Goal: Information Seeking & Learning: Learn about a topic

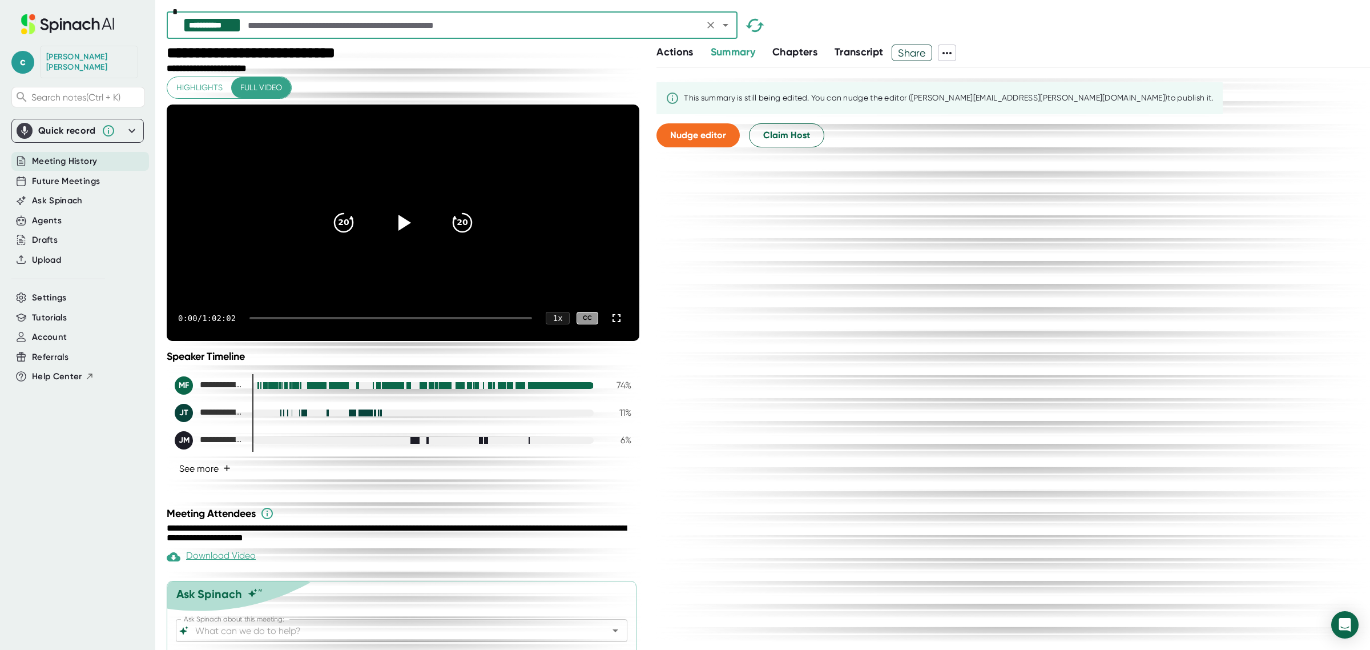
click at [212, 478] on button "See more +" at bounding box center [205, 469] width 61 height 20
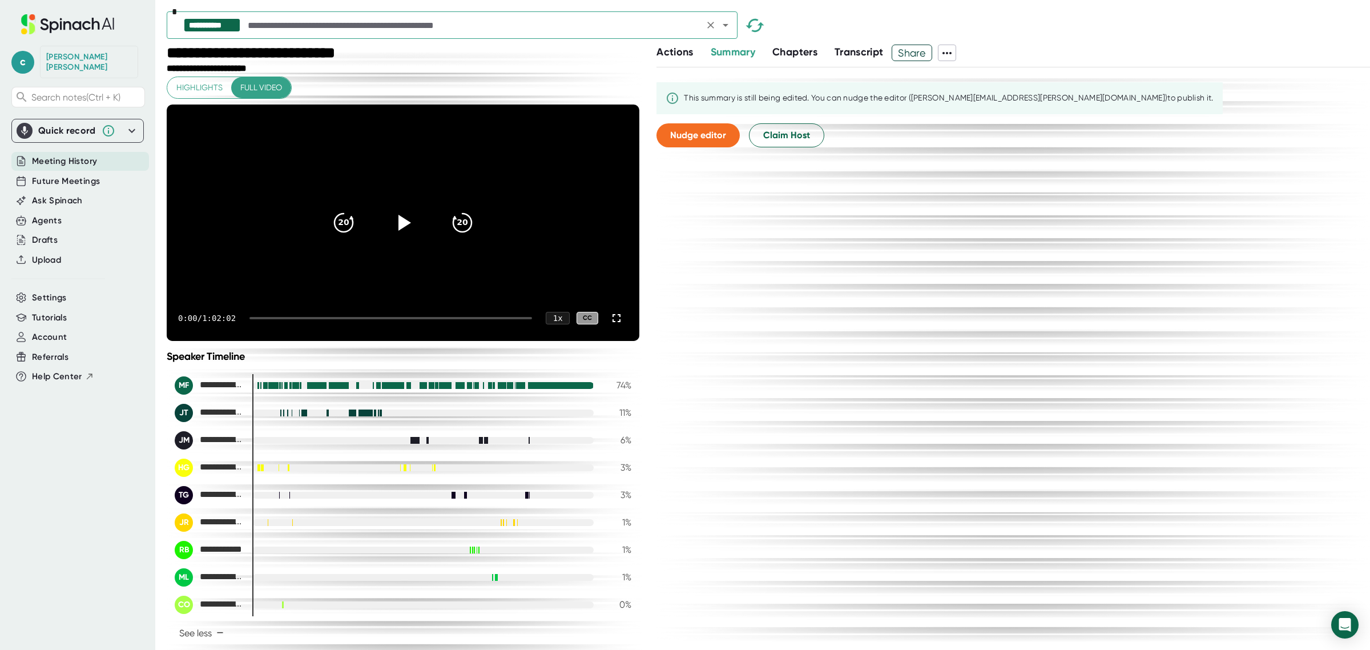
click at [329, 26] on input "text" at bounding box center [473, 25] width 455 height 16
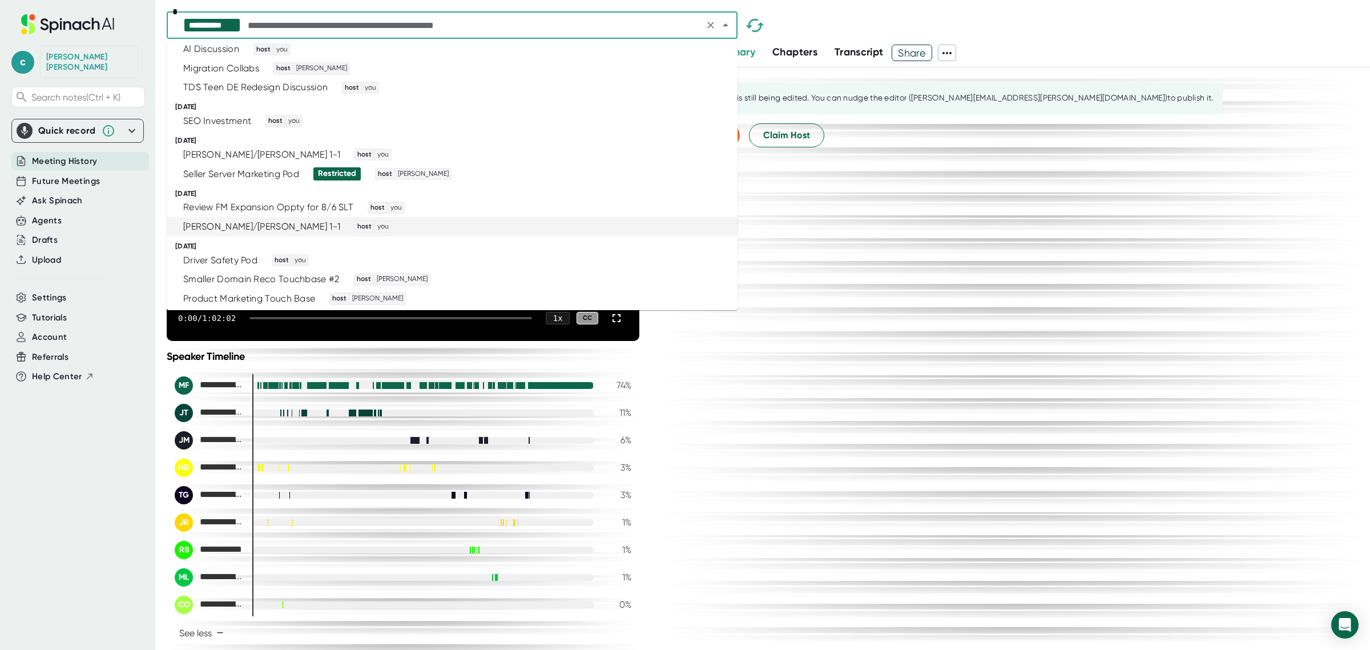
scroll to position [928, 0]
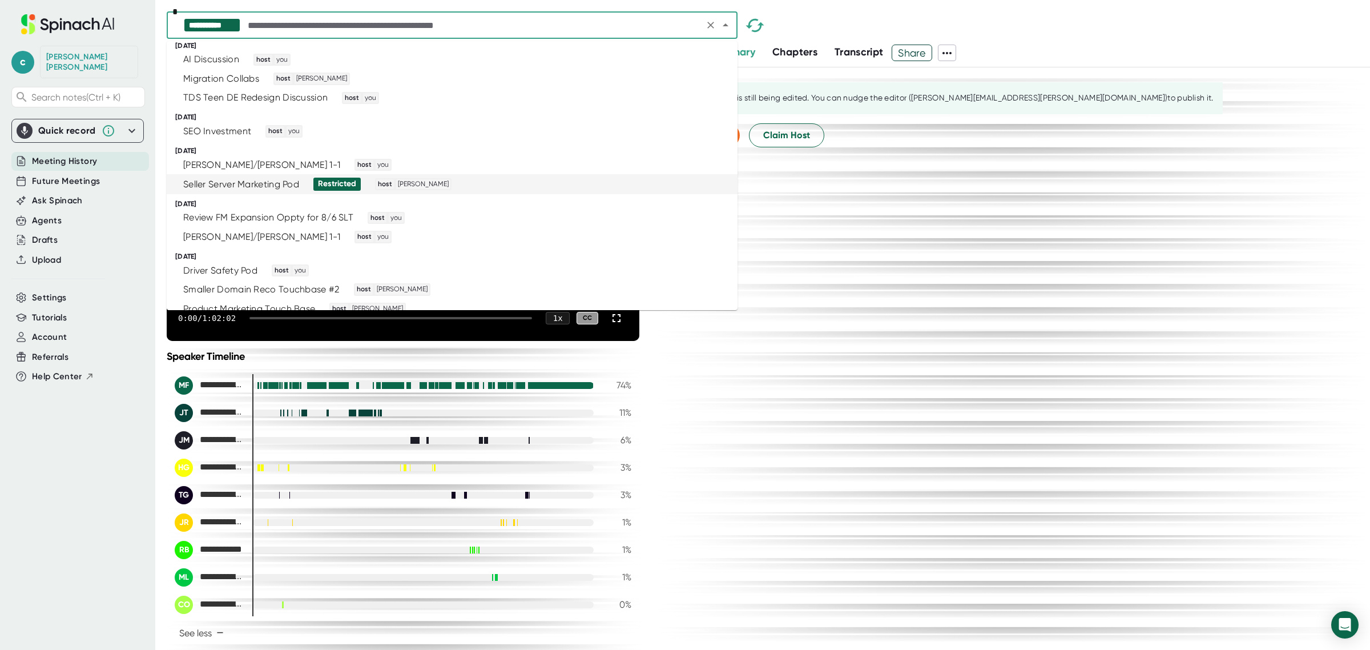
click at [267, 183] on div "Seller Server Marketing Pod" at bounding box center [241, 184] width 116 height 11
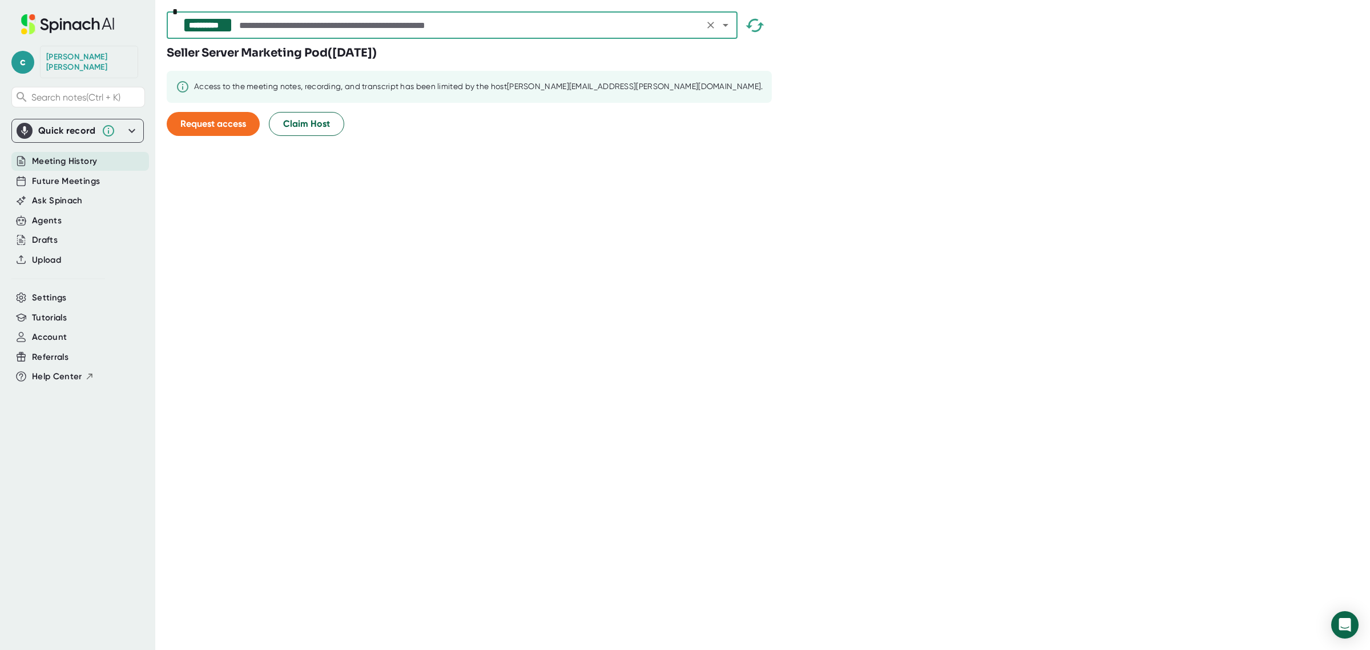
click at [287, 24] on input "text" at bounding box center [469, 25] width 464 height 16
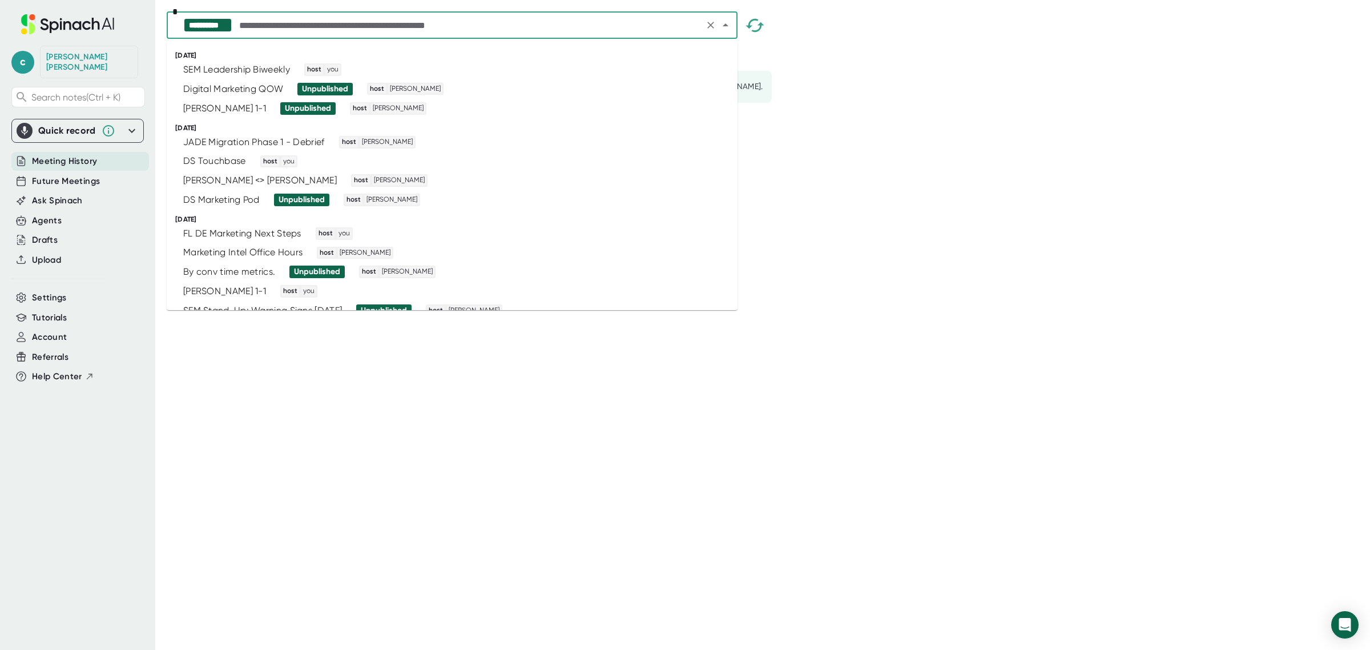
click at [287, 24] on input "text" at bounding box center [469, 25] width 464 height 16
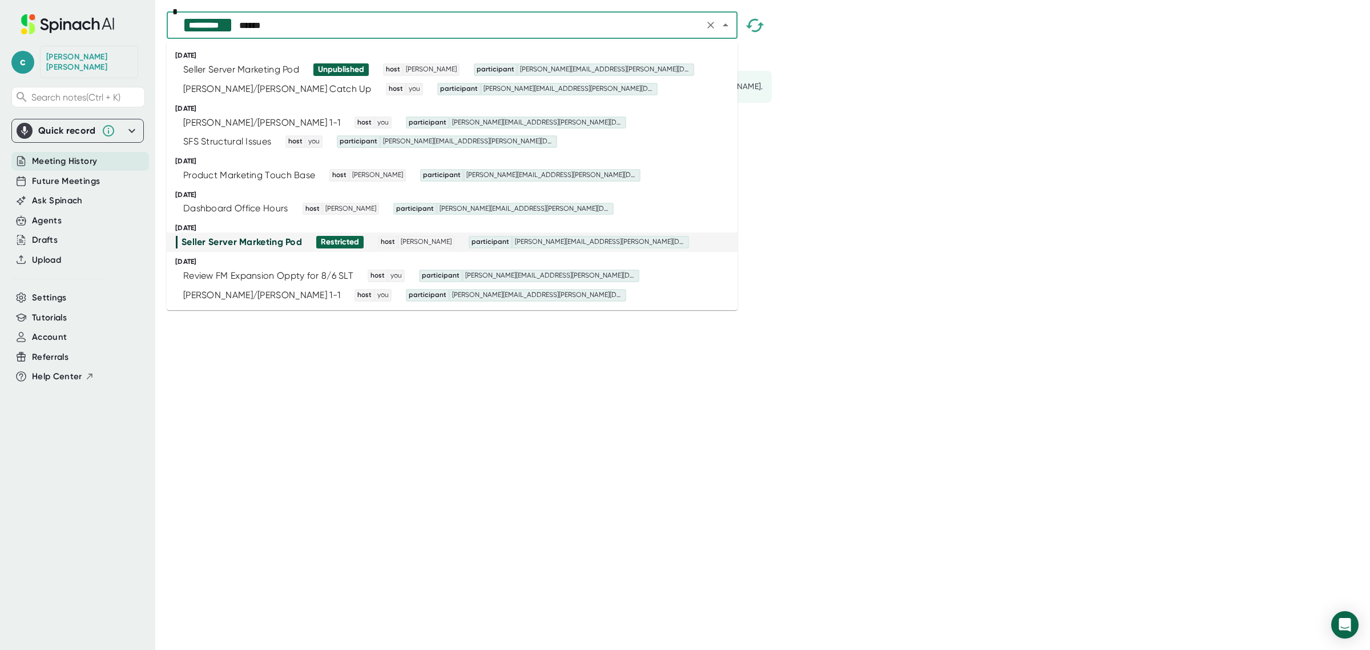
type input "*******"
click at [226, 120] on div "[PERSON_NAME]/[PERSON_NAME] 1-1" at bounding box center [261, 122] width 157 height 11
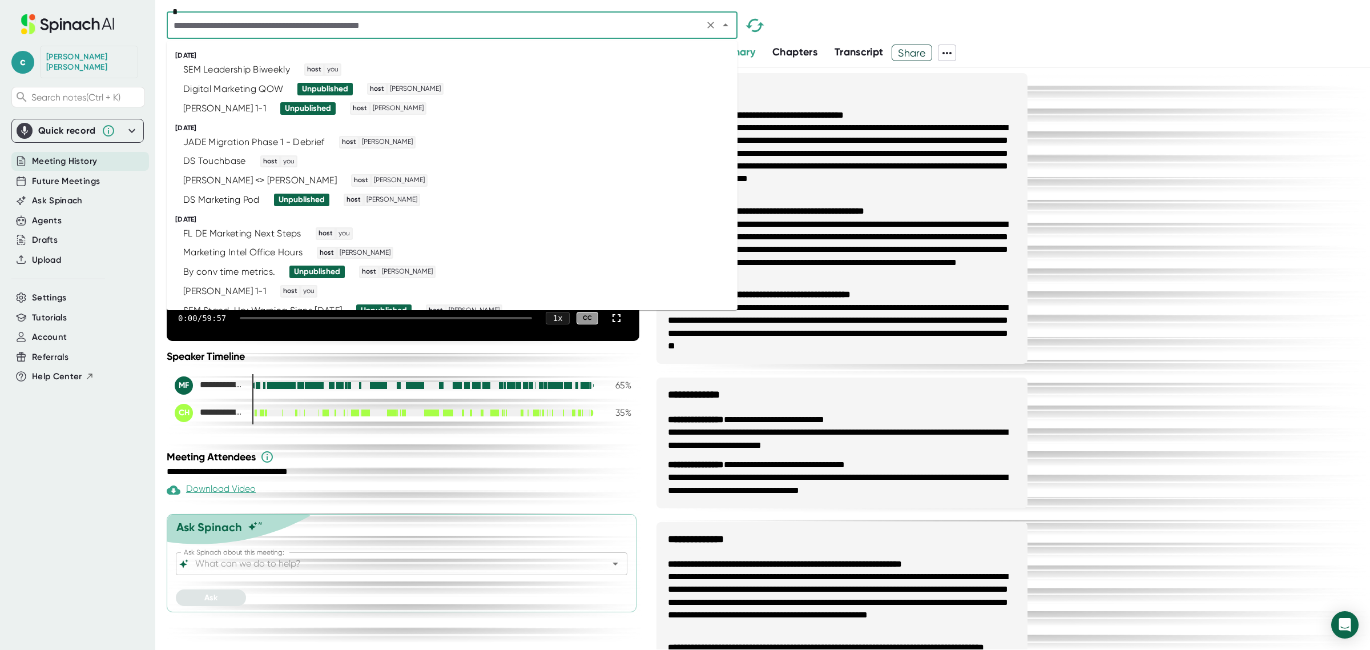
click at [281, 27] on input "text" at bounding box center [435, 25] width 530 height 16
type input "*******"
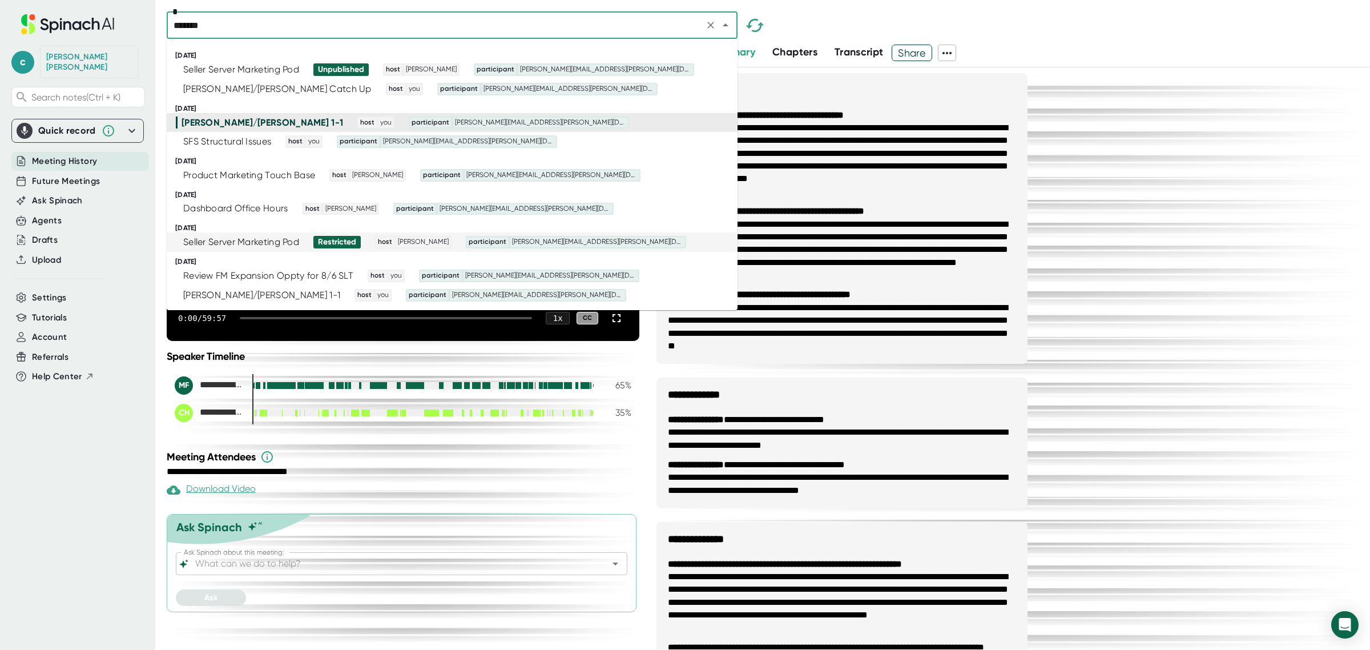
scroll to position [71, 0]
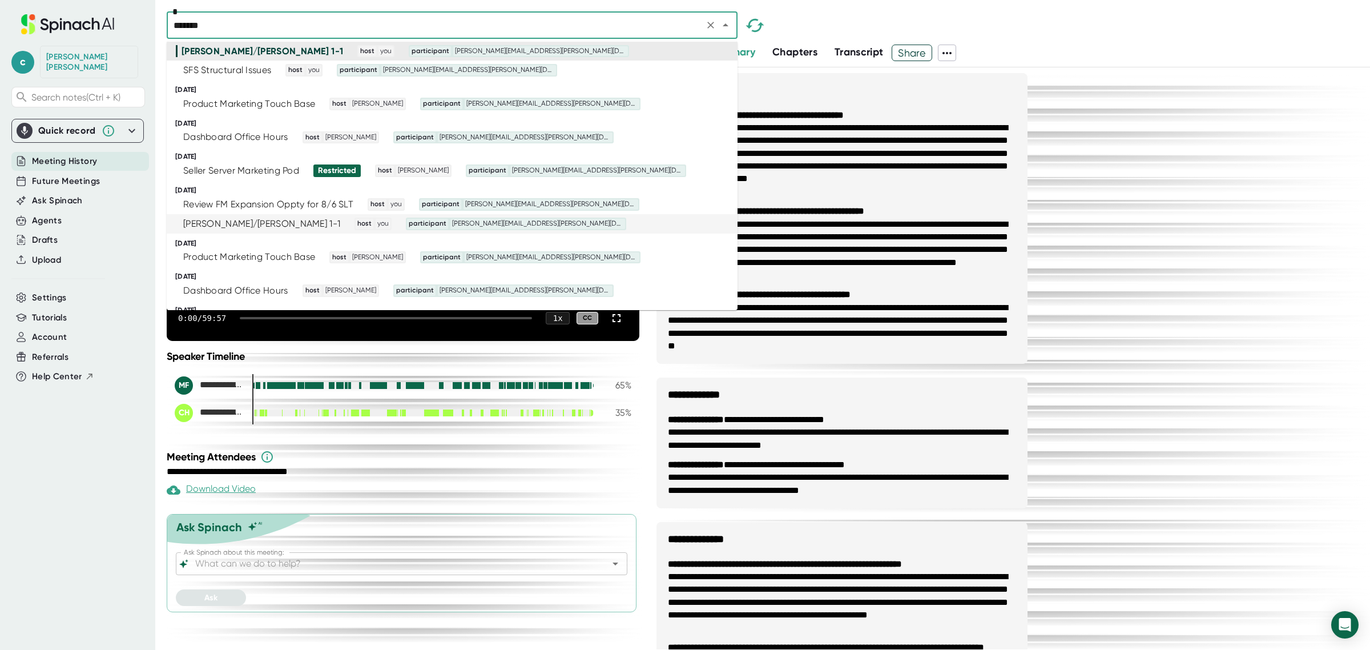
click at [257, 220] on div "[PERSON_NAME]/[PERSON_NAME] 1-1" at bounding box center [261, 223] width 157 height 11
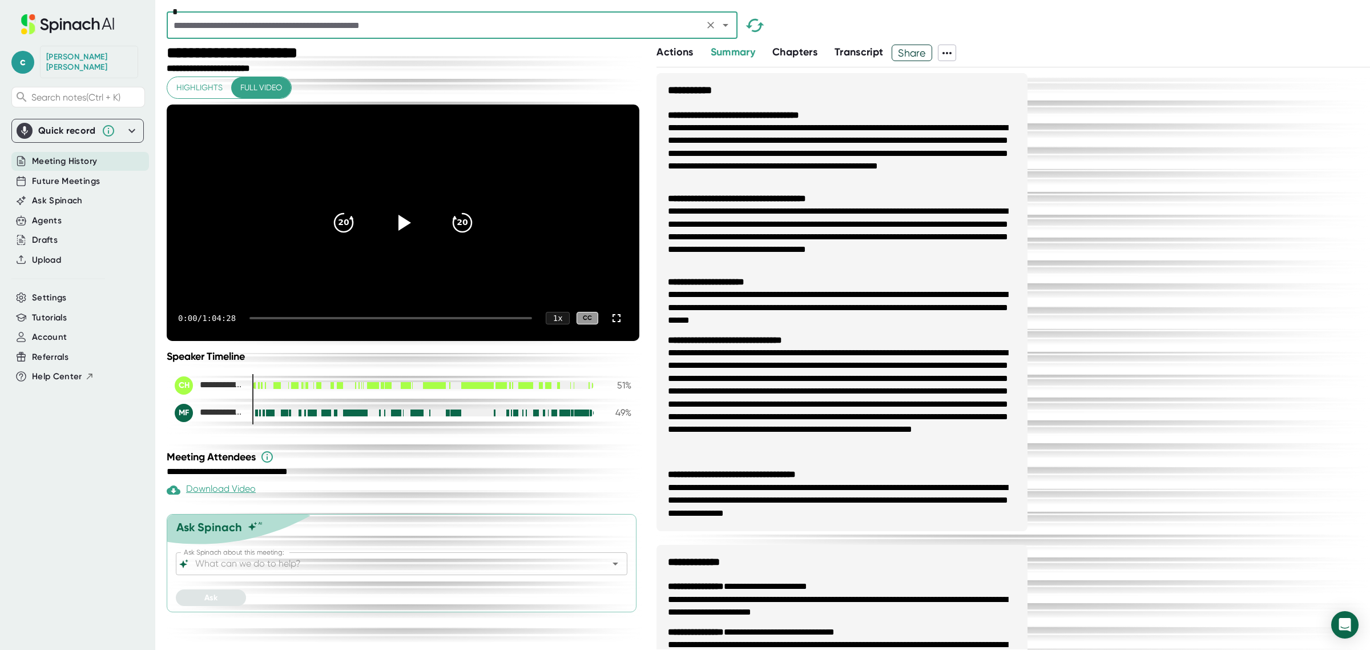
click at [510, 18] on input "text" at bounding box center [435, 25] width 530 height 16
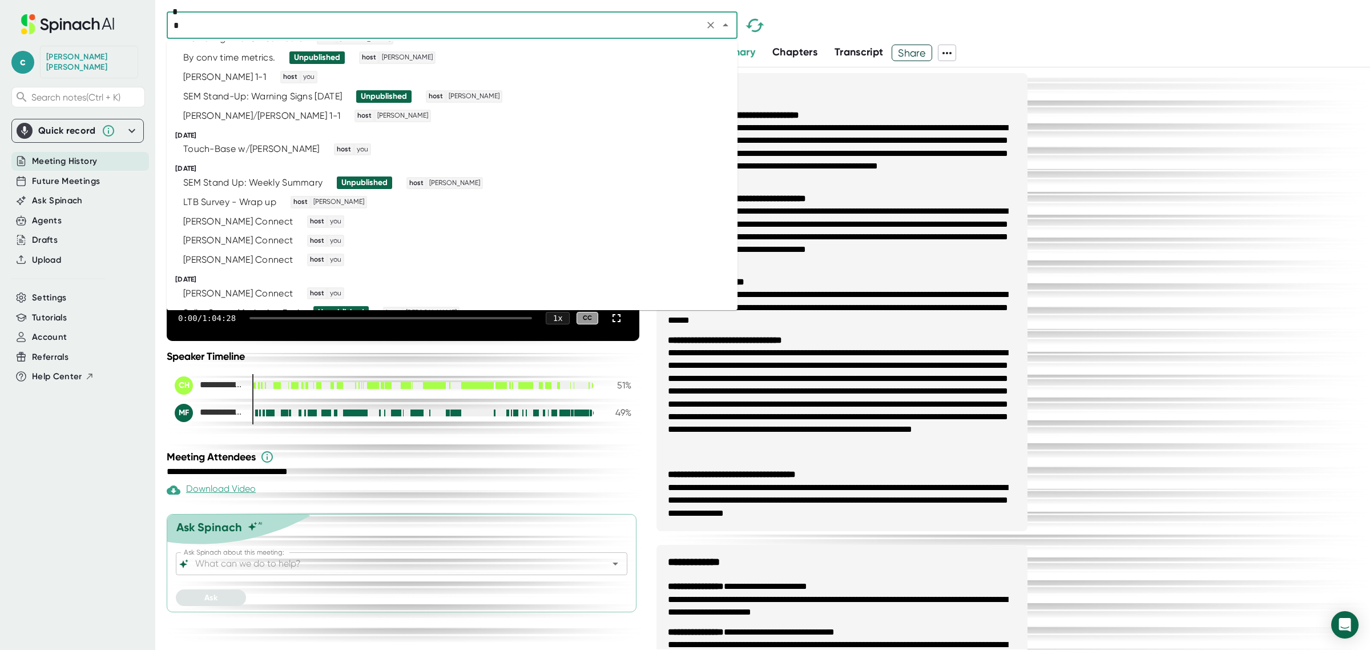
scroll to position [3, 0]
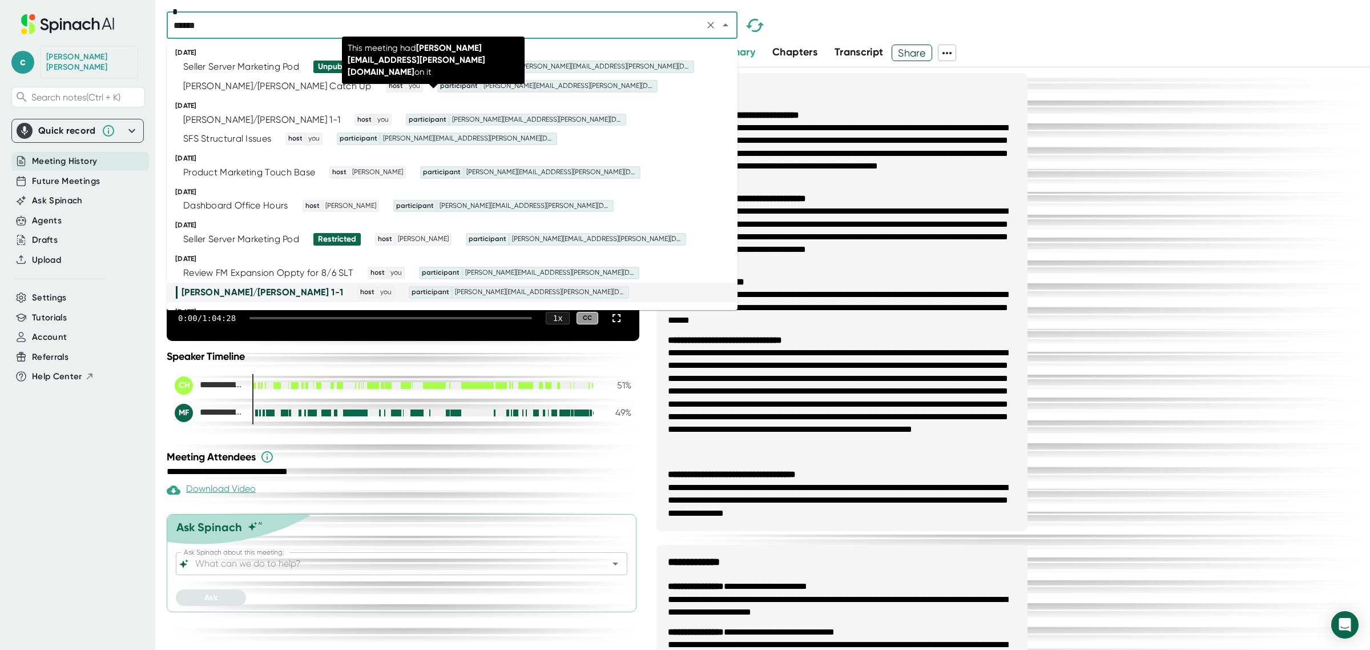
type input "*******"
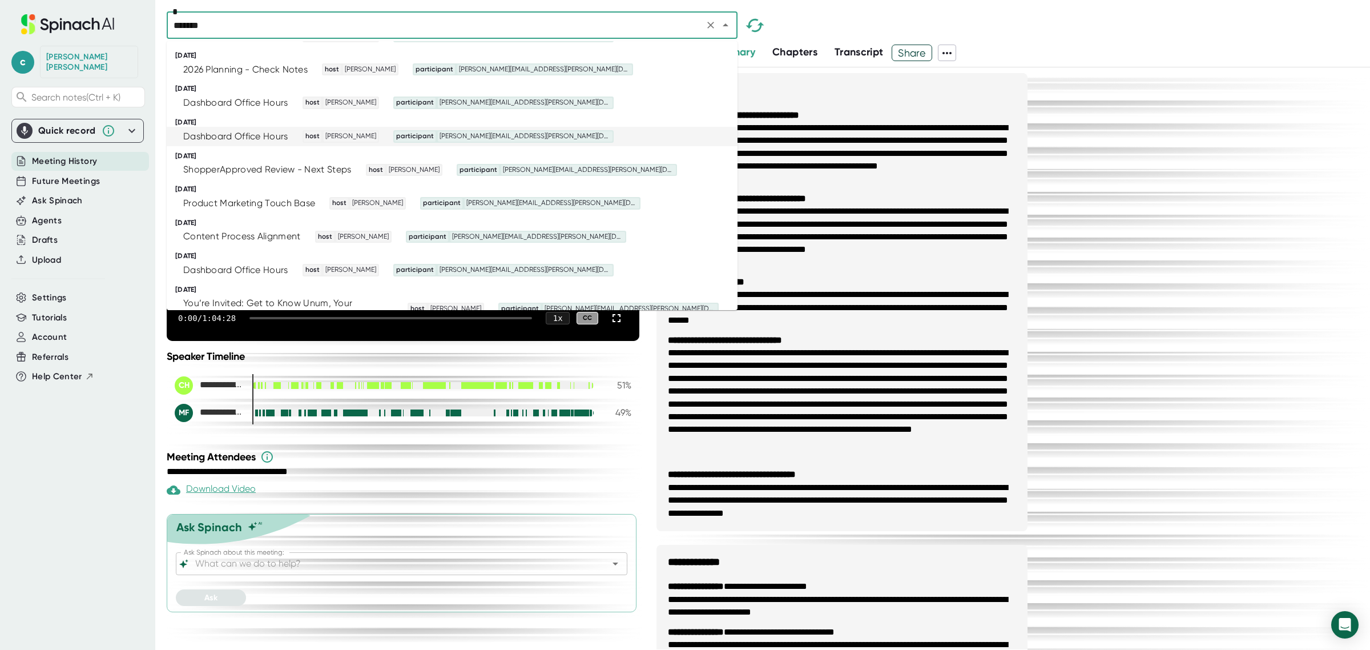
scroll to position [360, 0]
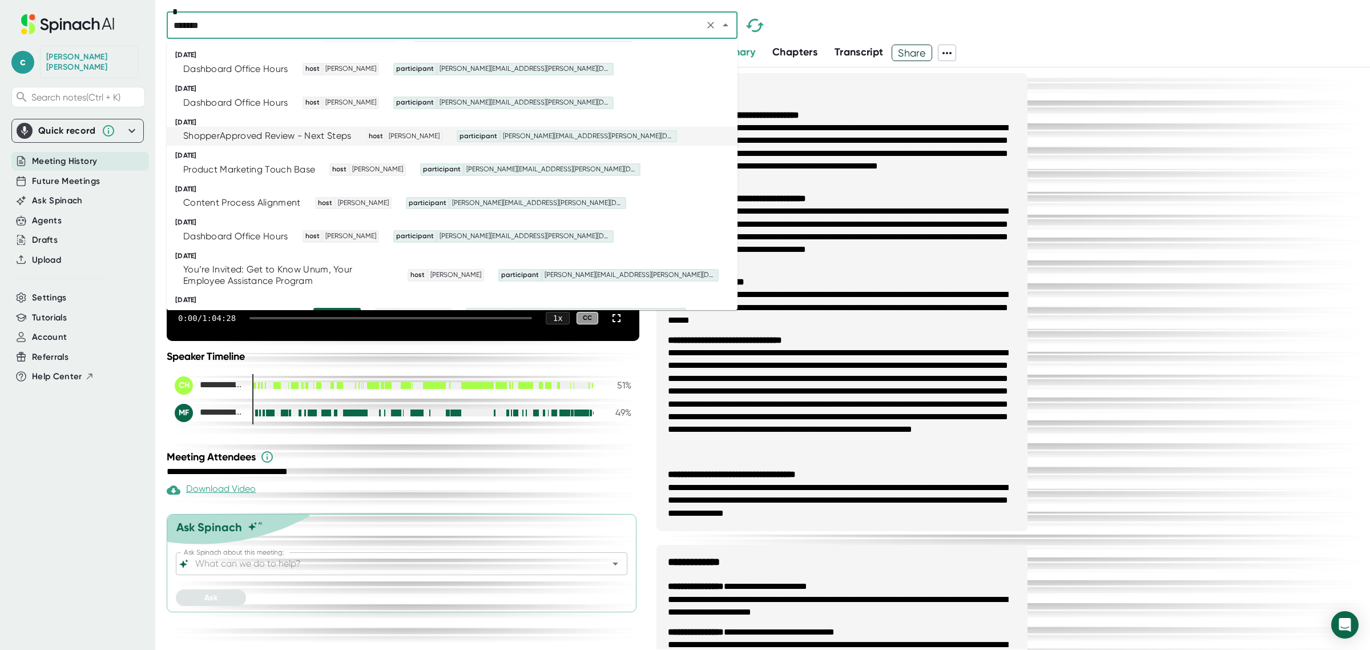
click at [290, 130] on div "ShopperApproved Review - Next Steps" at bounding box center [267, 135] width 168 height 11
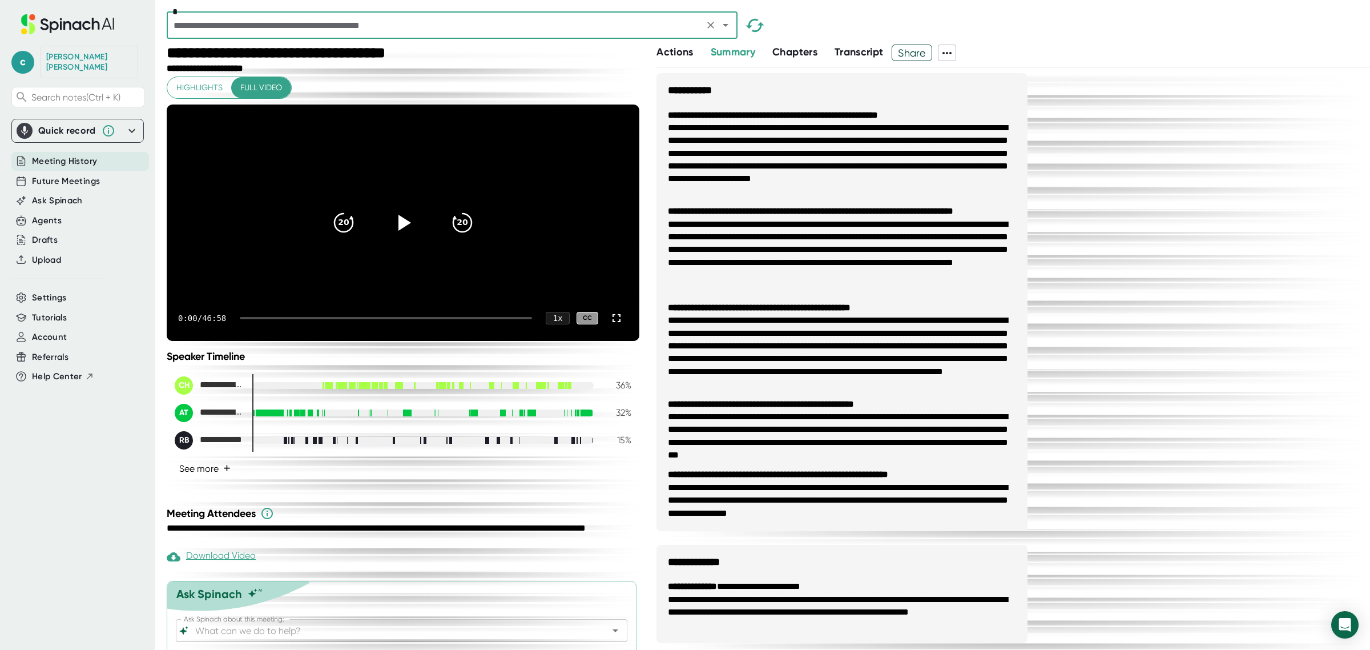
click at [196, 478] on button "See more +" at bounding box center [205, 469] width 61 height 20
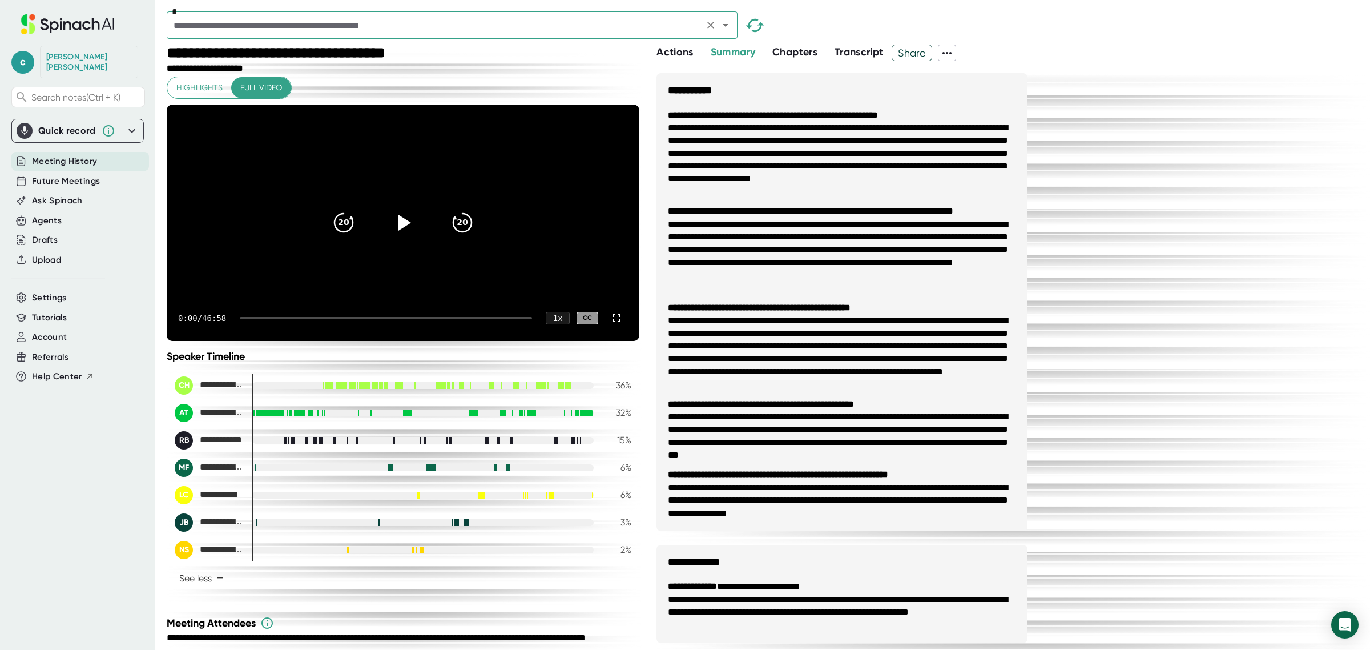
click at [440, 22] on input "text" at bounding box center [435, 25] width 530 height 16
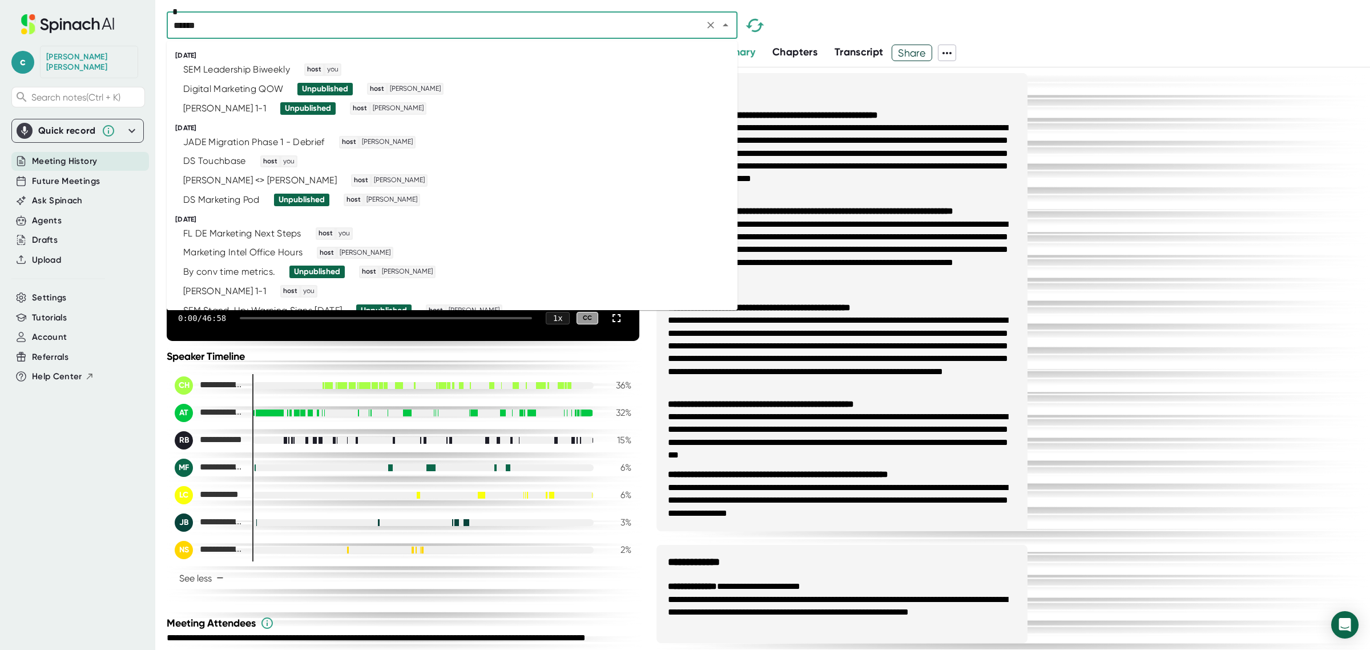
type input "*******"
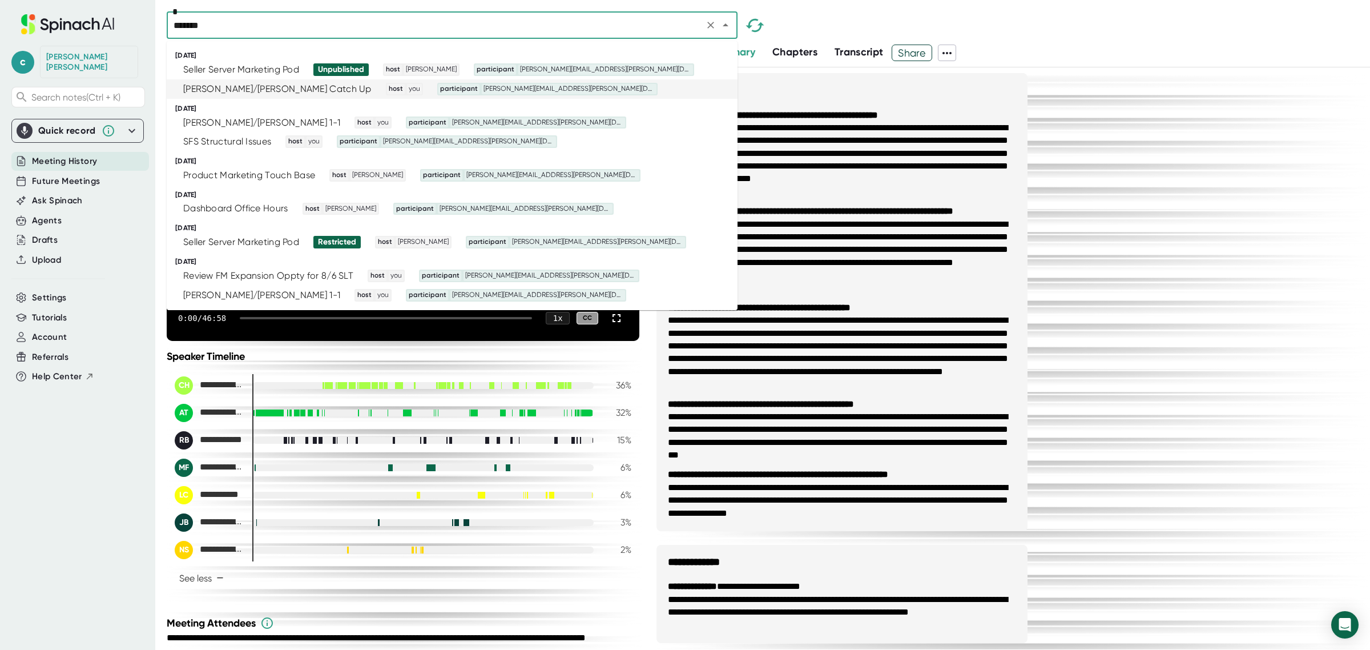
click at [287, 83] on div "[PERSON_NAME]/[PERSON_NAME] Catch Up" at bounding box center [277, 88] width 188 height 11
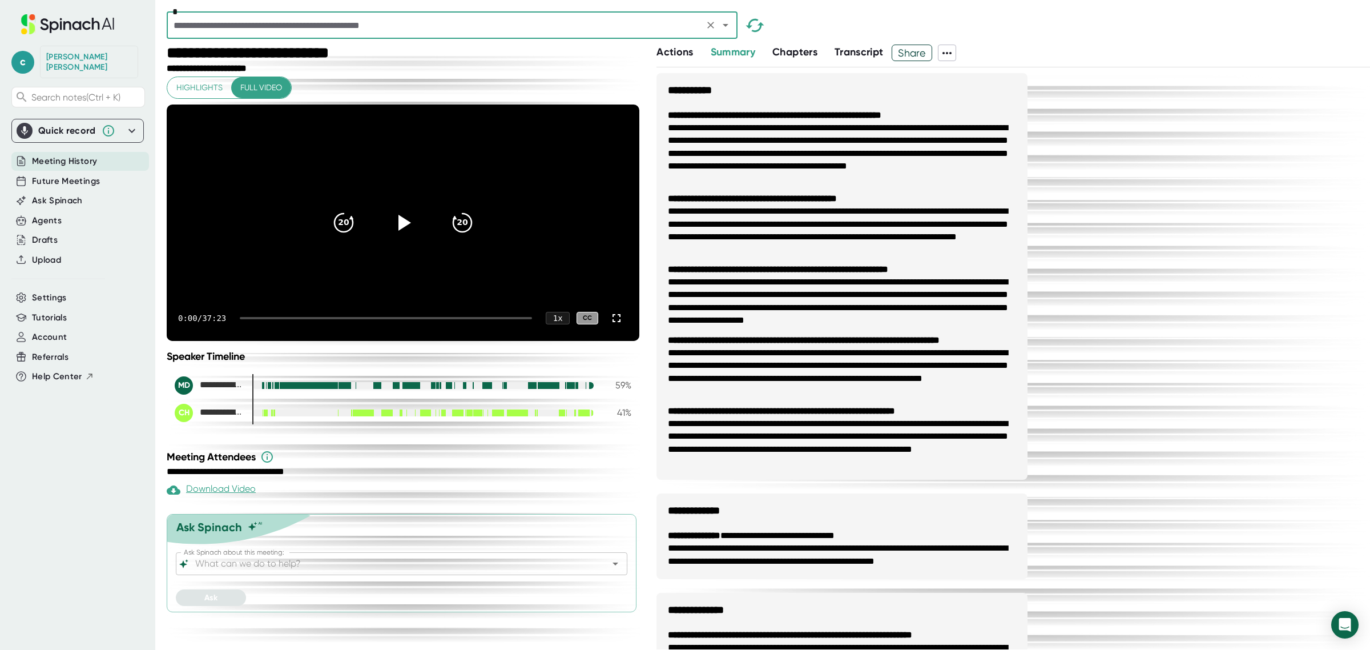
click at [323, 22] on input "text" at bounding box center [435, 25] width 530 height 16
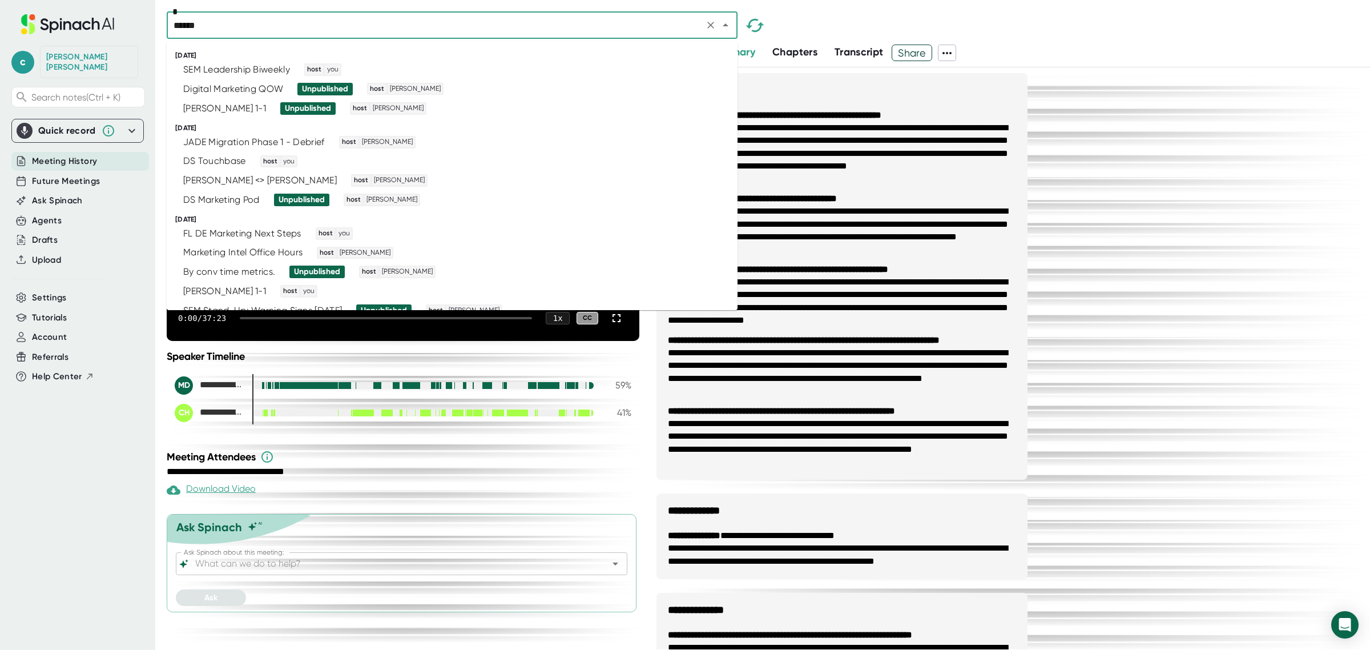
type input "*******"
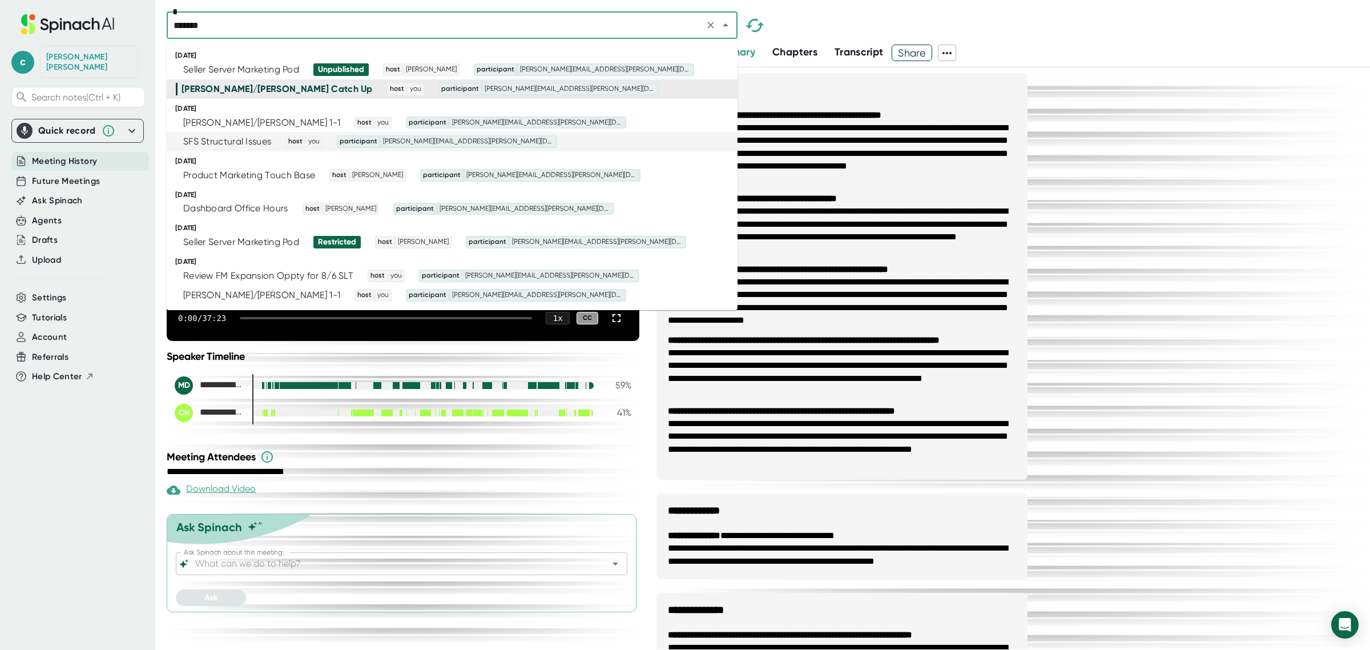
click at [242, 144] on div "SFS Structural Issues" at bounding box center [227, 141] width 88 height 11
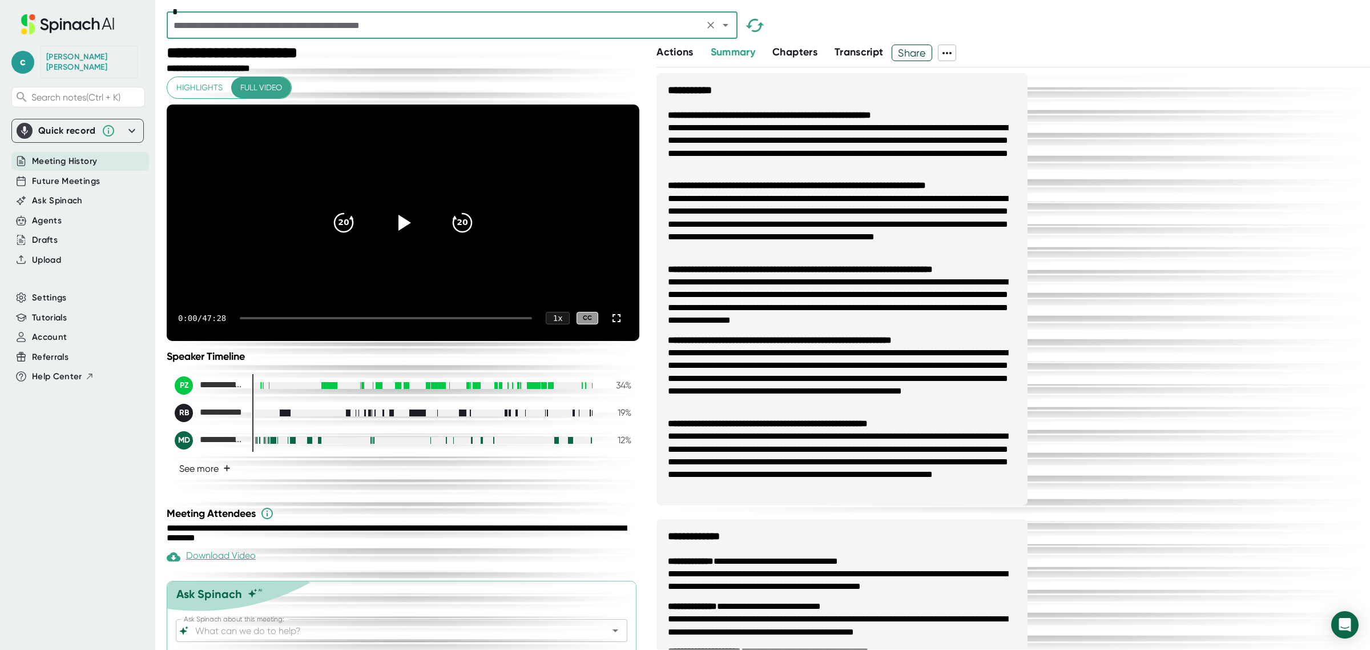
click at [187, 478] on button "See more +" at bounding box center [205, 469] width 61 height 20
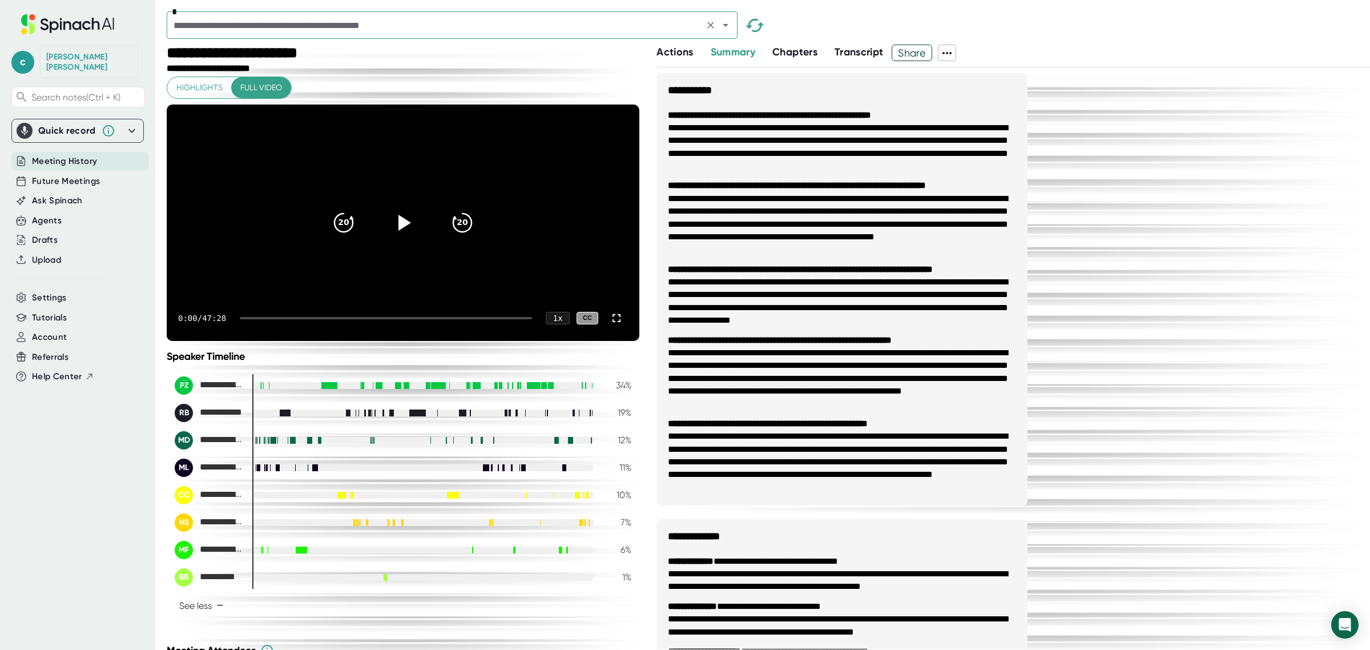
click at [247, 33] on input "text" at bounding box center [435, 25] width 530 height 16
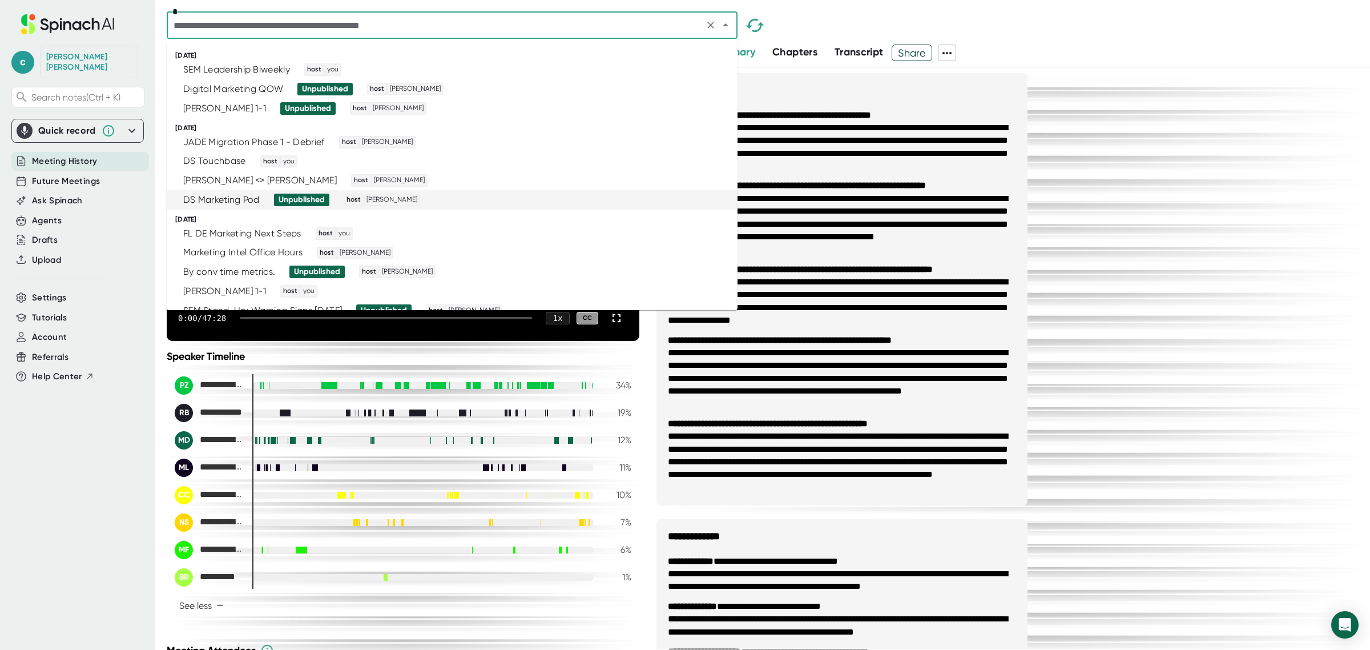
click at [242, 196] on div "DS Marketing Pod" at bounding box center [221, 199] width 77 height 11
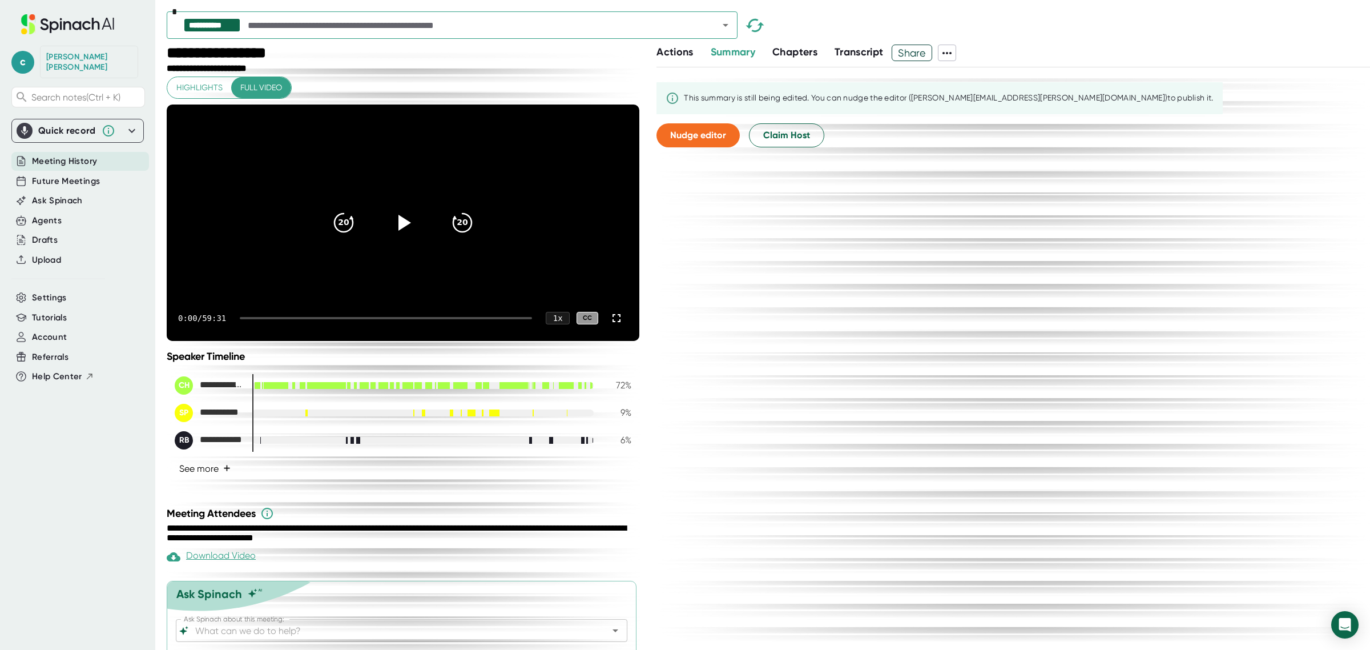
click at [204, 478] on button "See more +" at bounding box center [205, 469] width 61 height 20
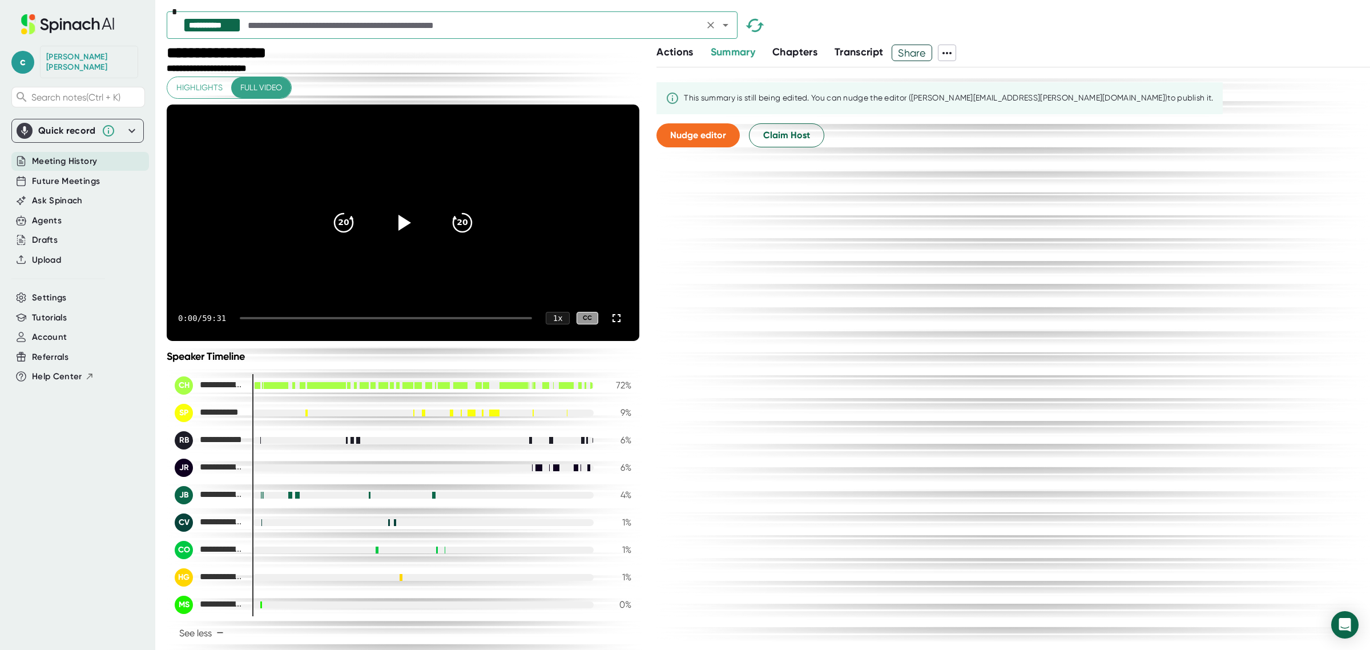
click at [335, 27] on input "text" at bounding box center [473, 25] width 455 height 16
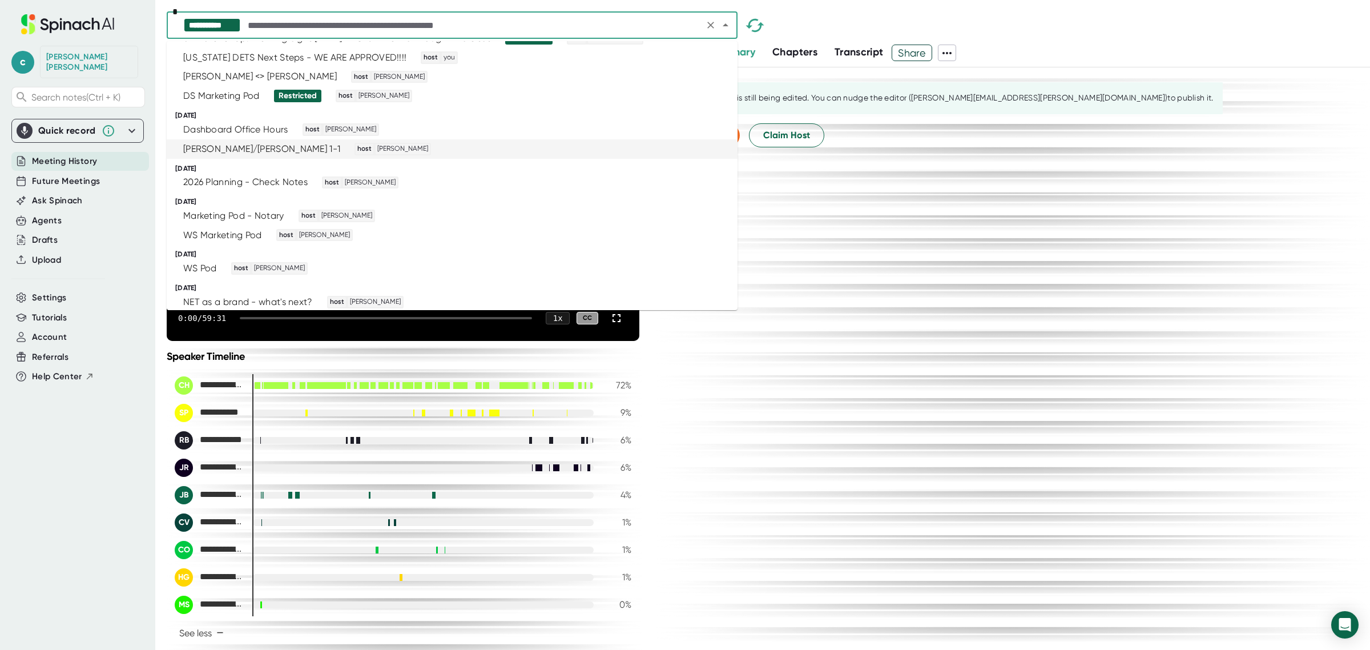
scroll to position [1356, 0]
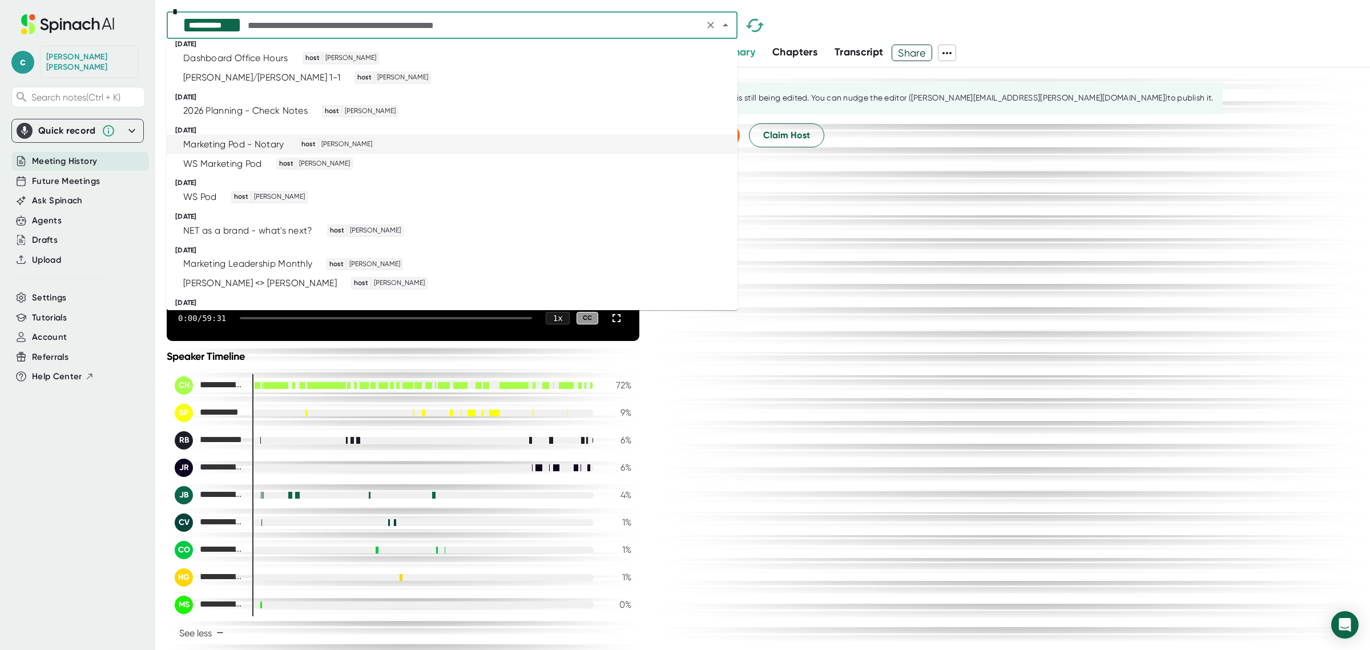
click at [232, 144] on div "Marketing Pod - Notary" at bounding box center [233, 144] width 101 height 11
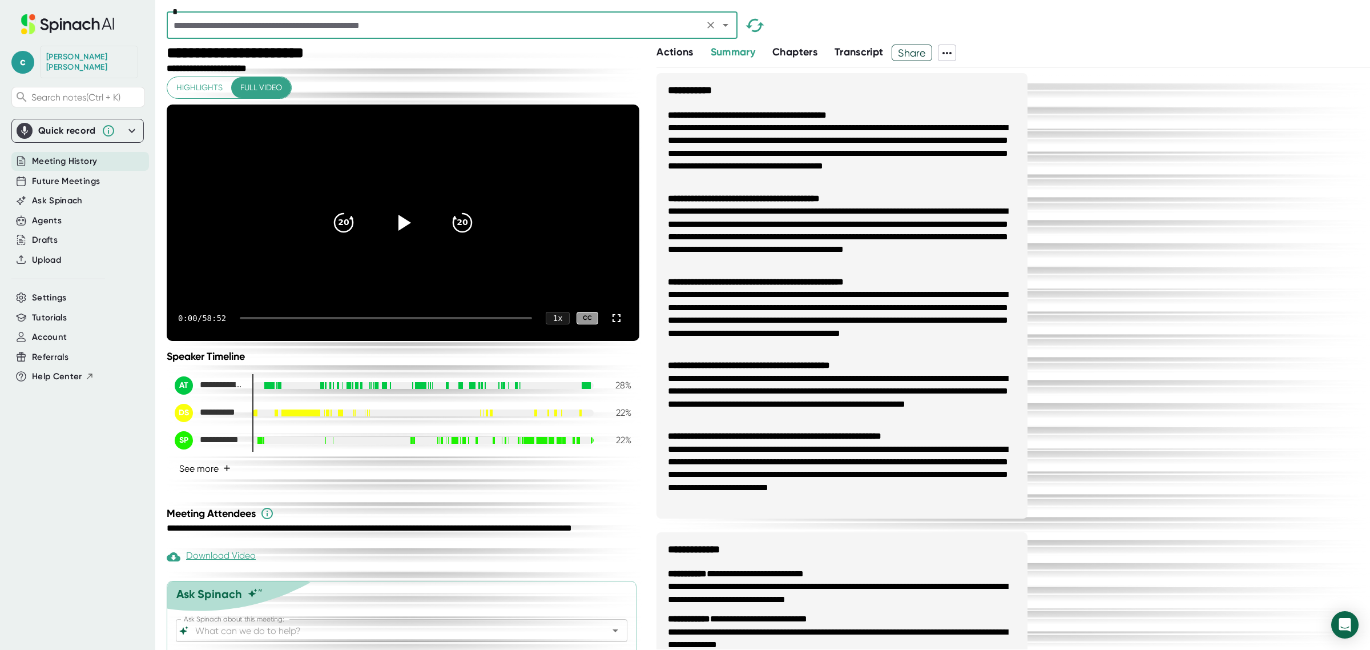
click at [203, 478] on button "See more +" at bounding box center [205, 469] width 61 height 20
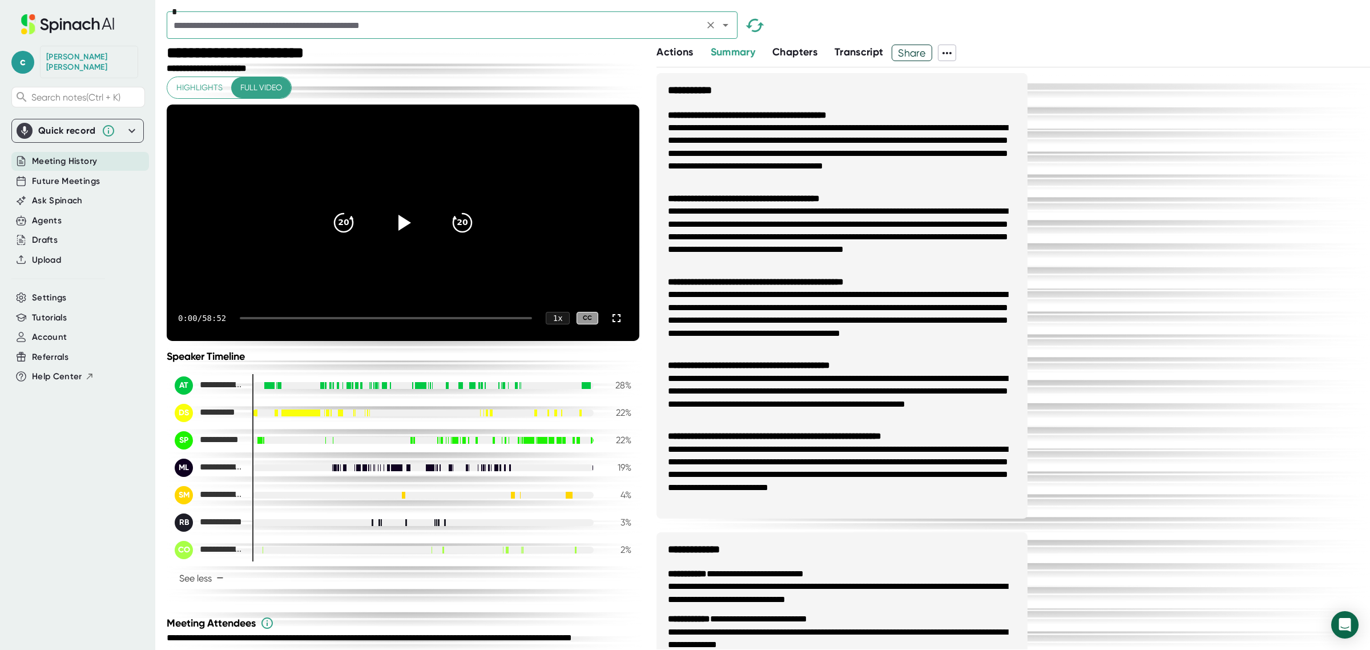
click at [208, 27] on input "text" at bounding box center [435, 25] width 530 height 16
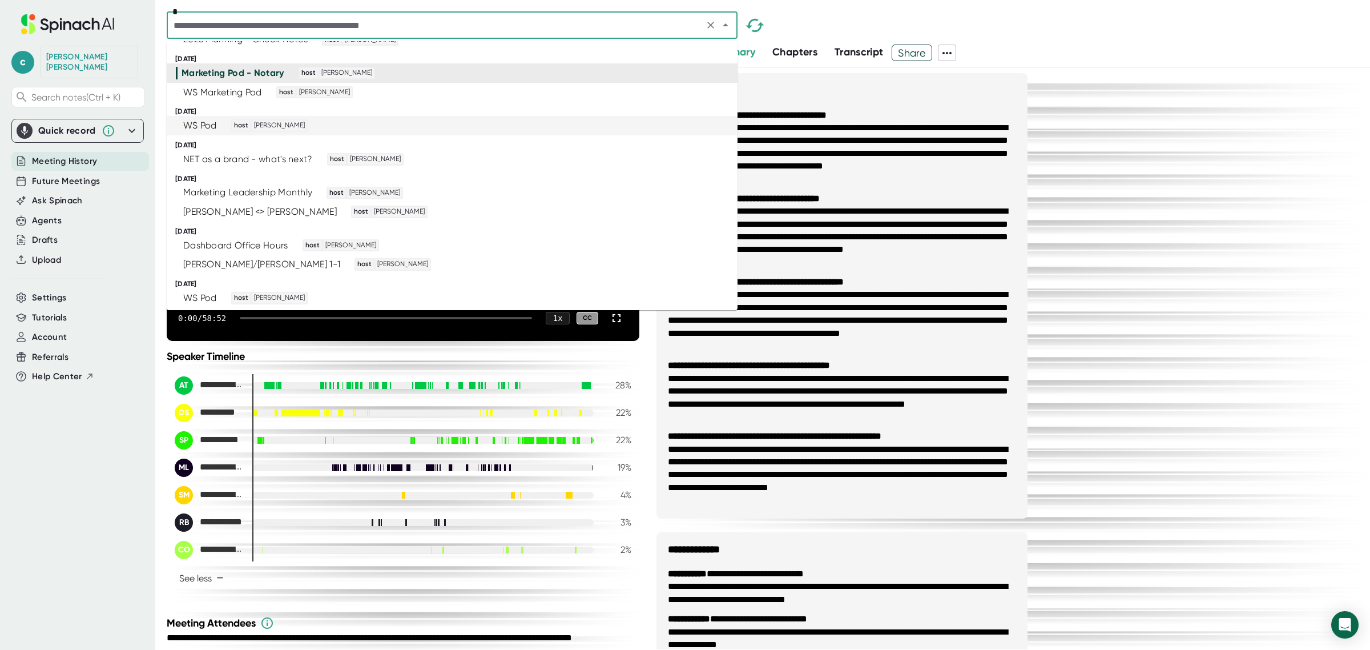
scroll to position [1356, 0]
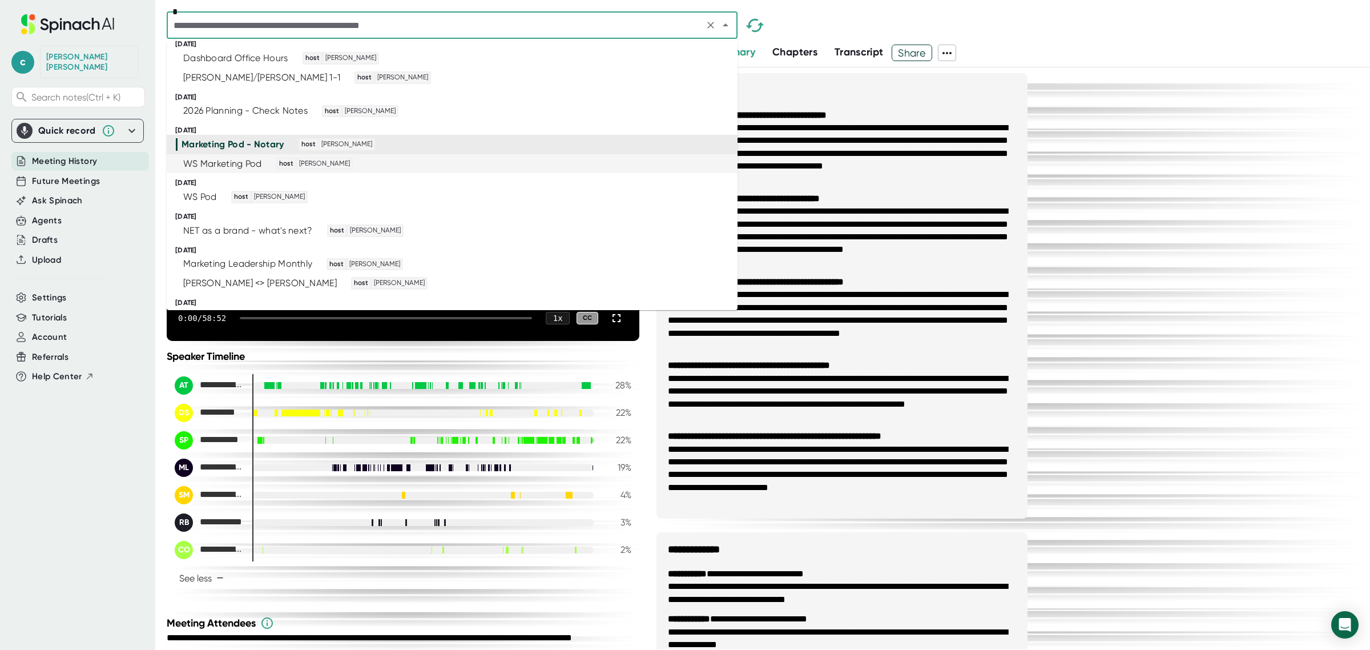
click at [247, 158] on div "WS Marketing Pod" at bounding box center [222, 163] width 79 height 11
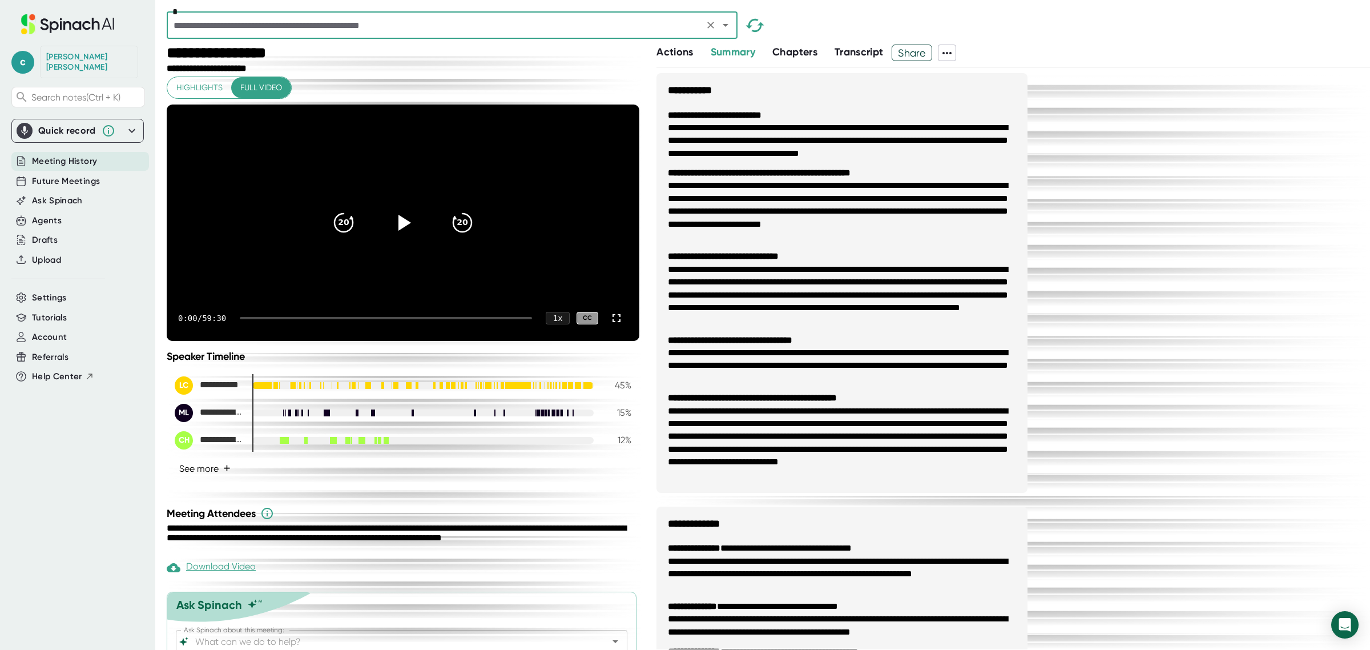
click at [195, 478] on button "See more +" at bounding box center [205, 469] width 61 height 20
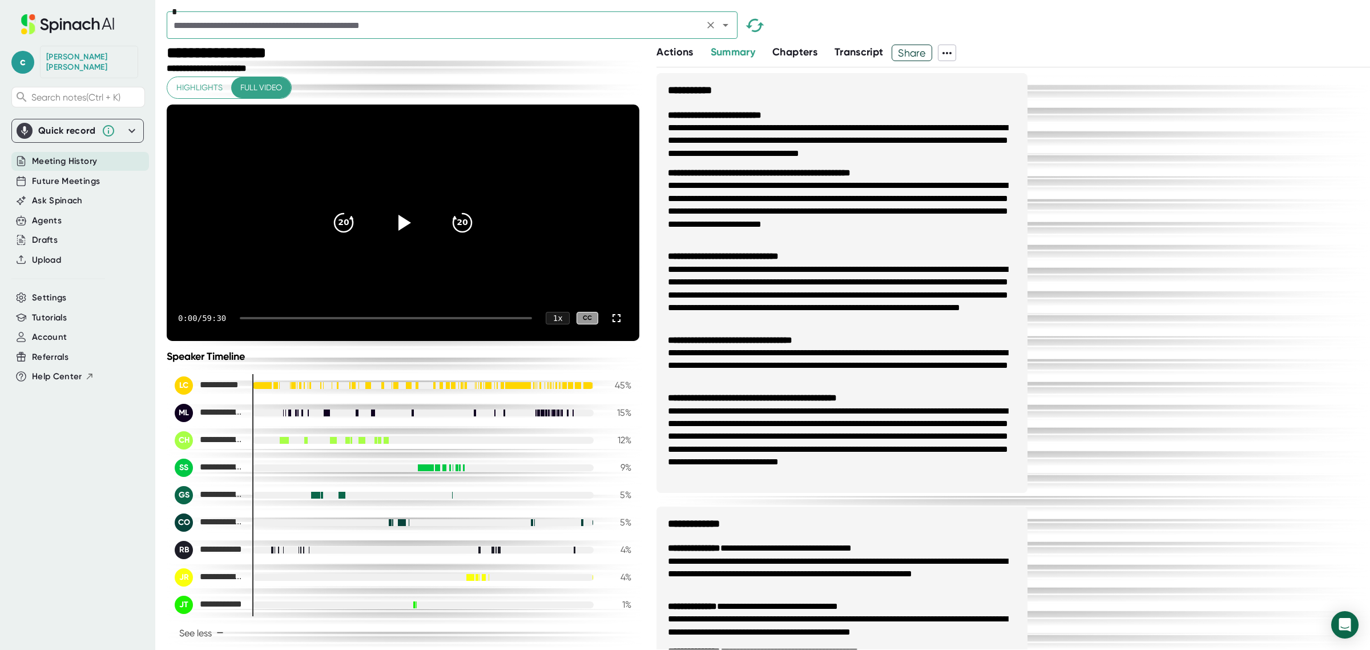
click at [251, 12] on div "*" at bounding box center [452, 24] width 571 height 27
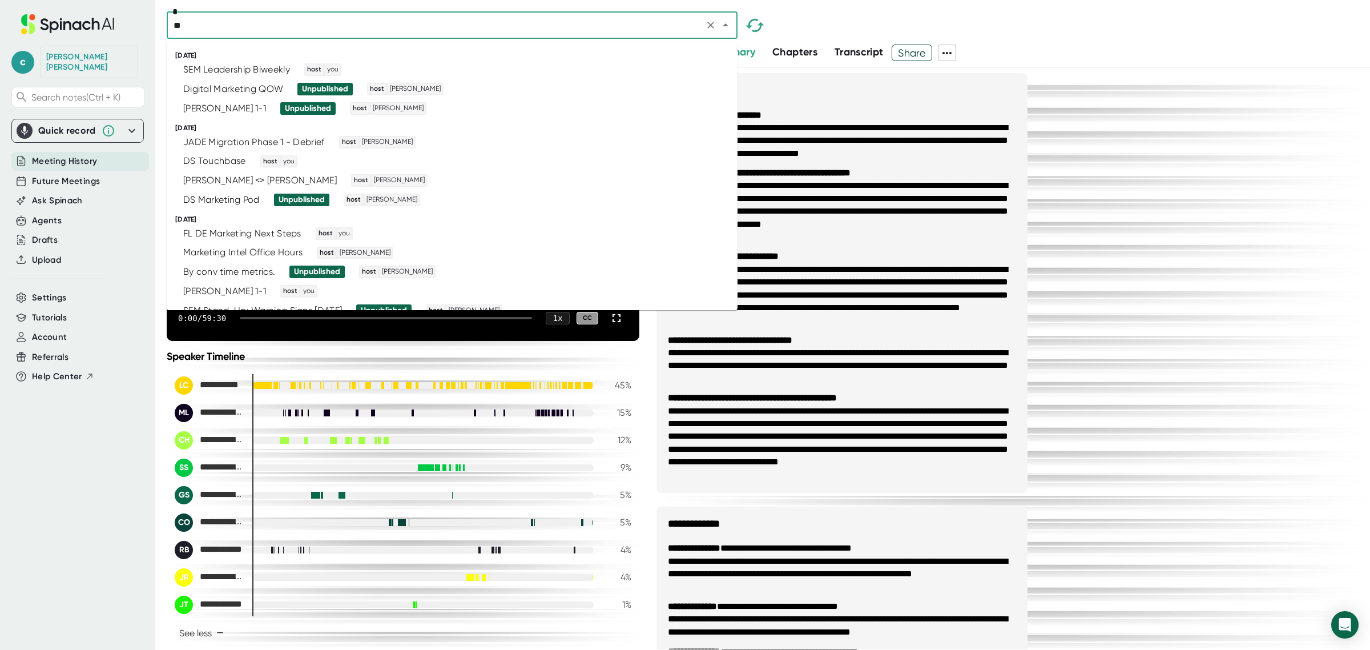
type input "***"
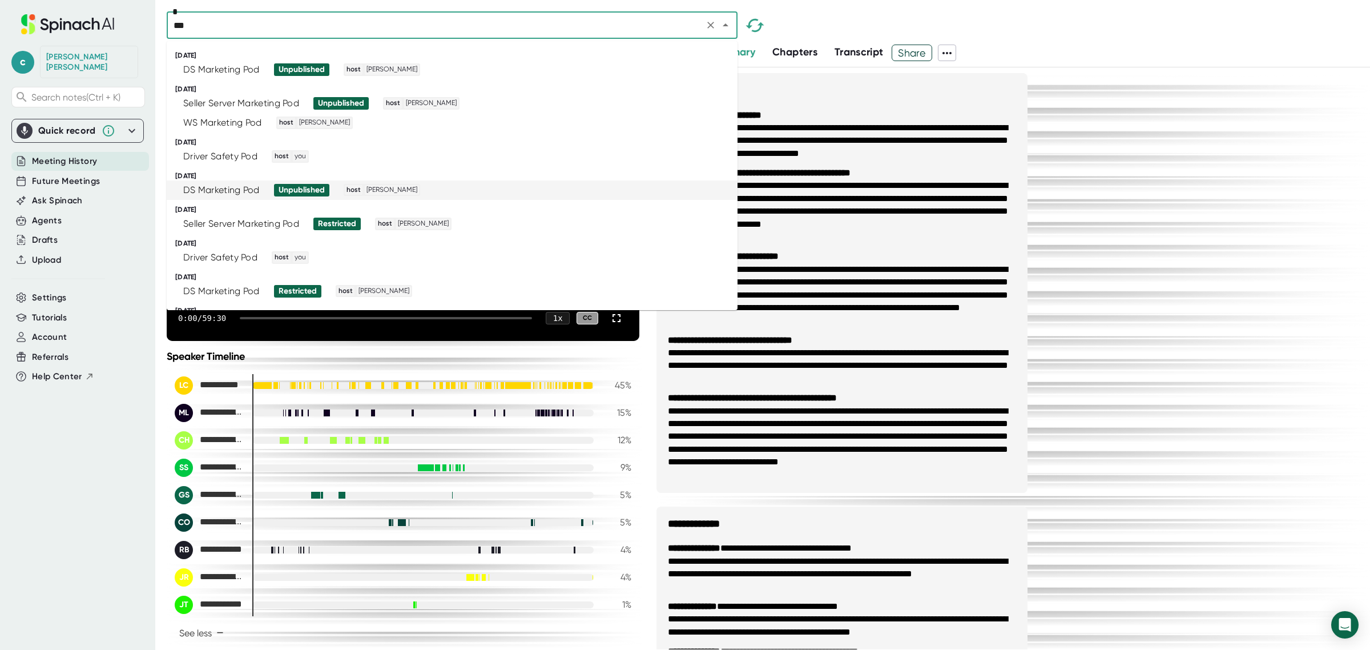
click at [228, 194] on div "DS Marketing Pod" at bounding box center [221, 189] width 77 height 11
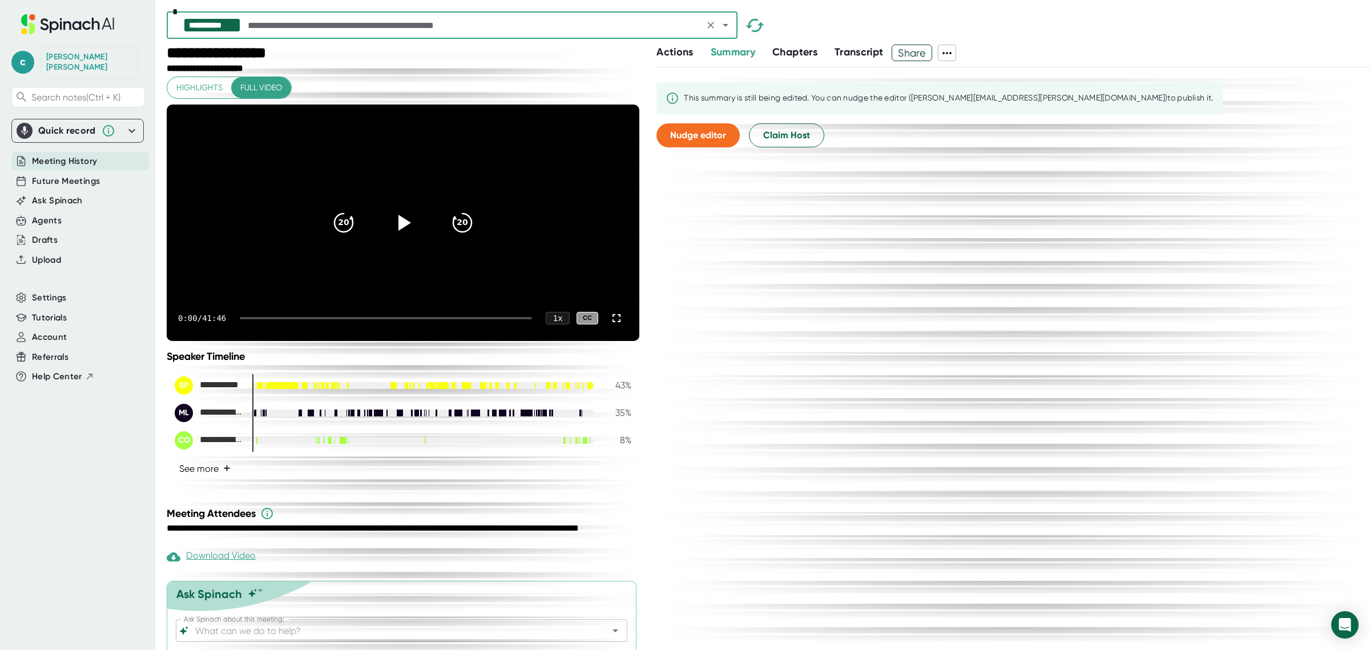
click at [204, 478] on button "See more +" at bounding box center [205, 469] width 61 height 20
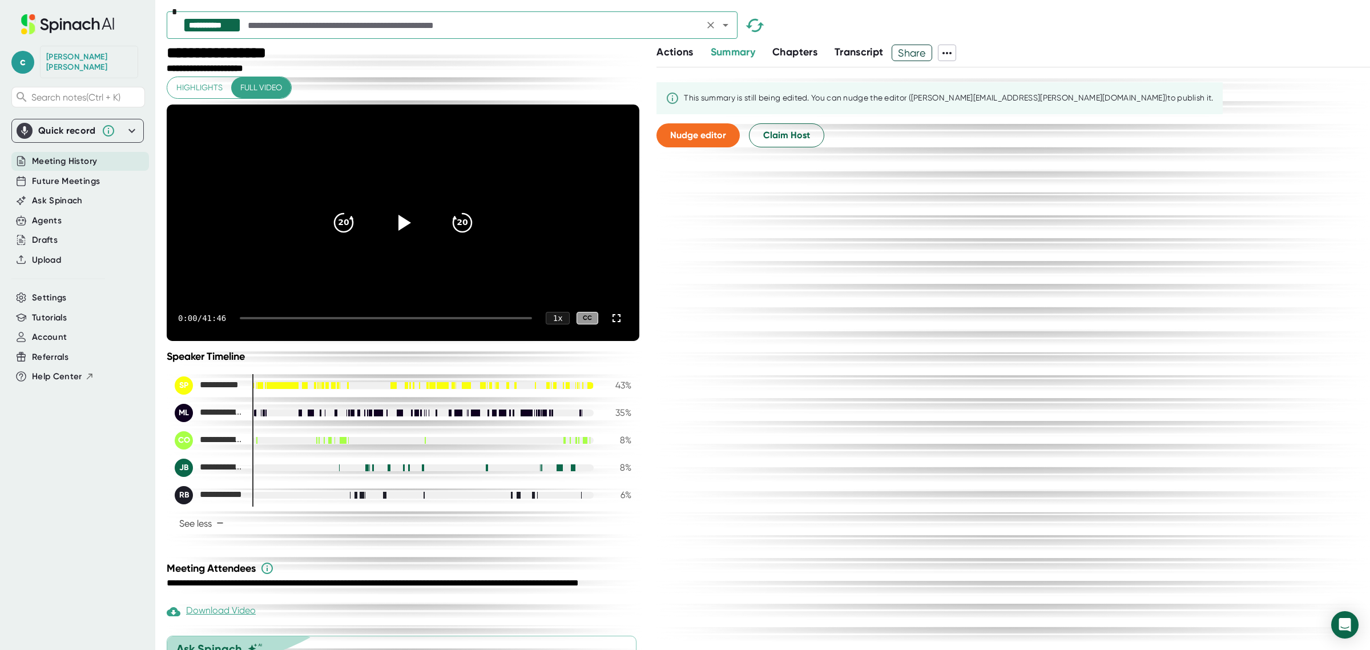
click at [306, 29] on input "text" at bounding box center [473, 25] width 455 height 16
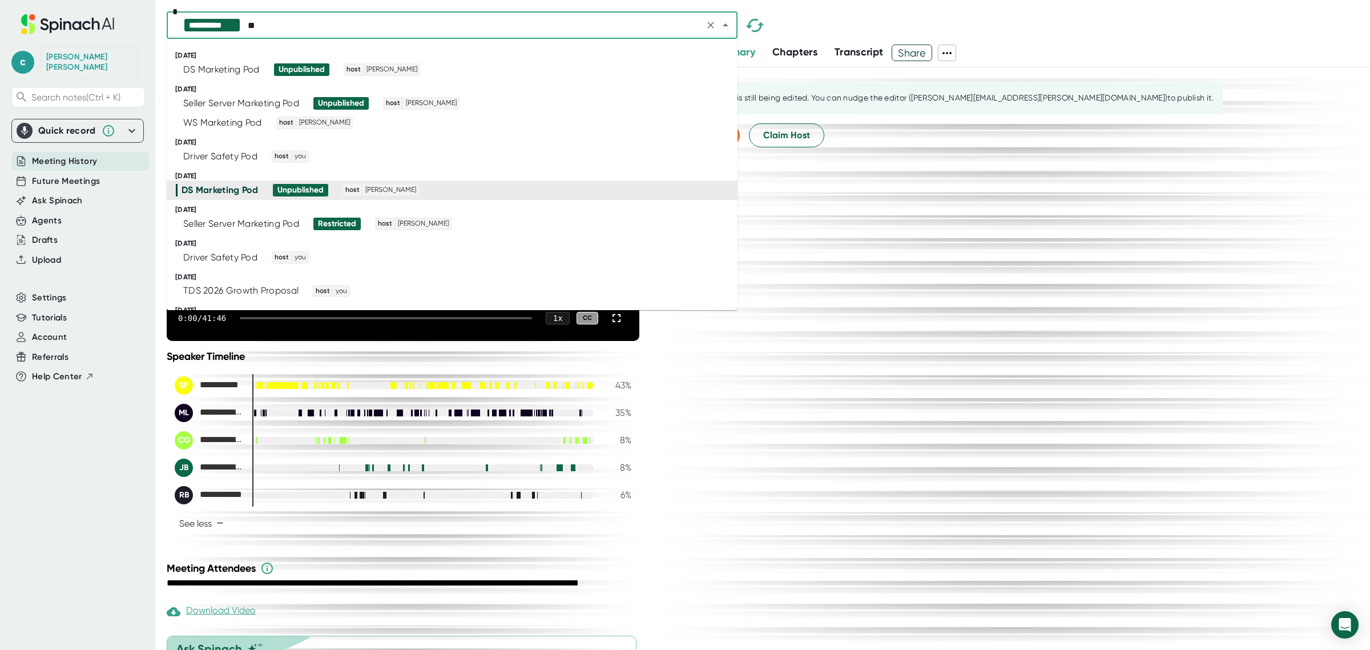
type input "***"
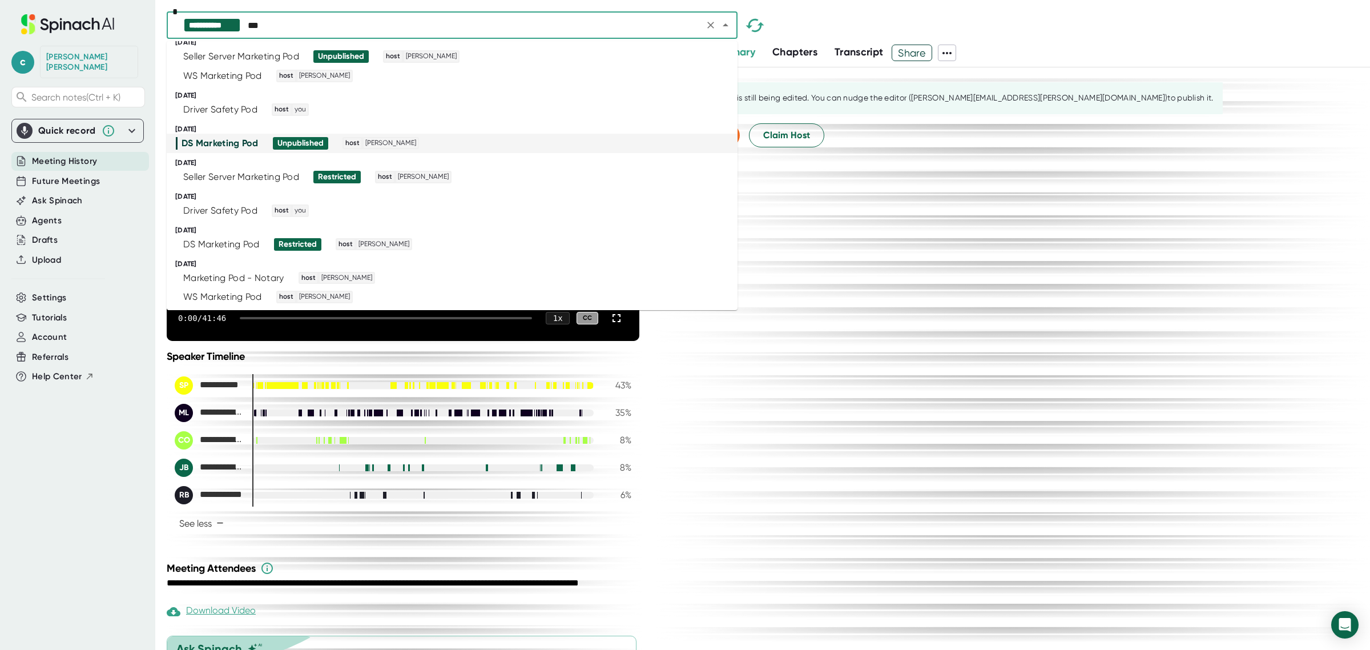
scroll to position [71, 0]
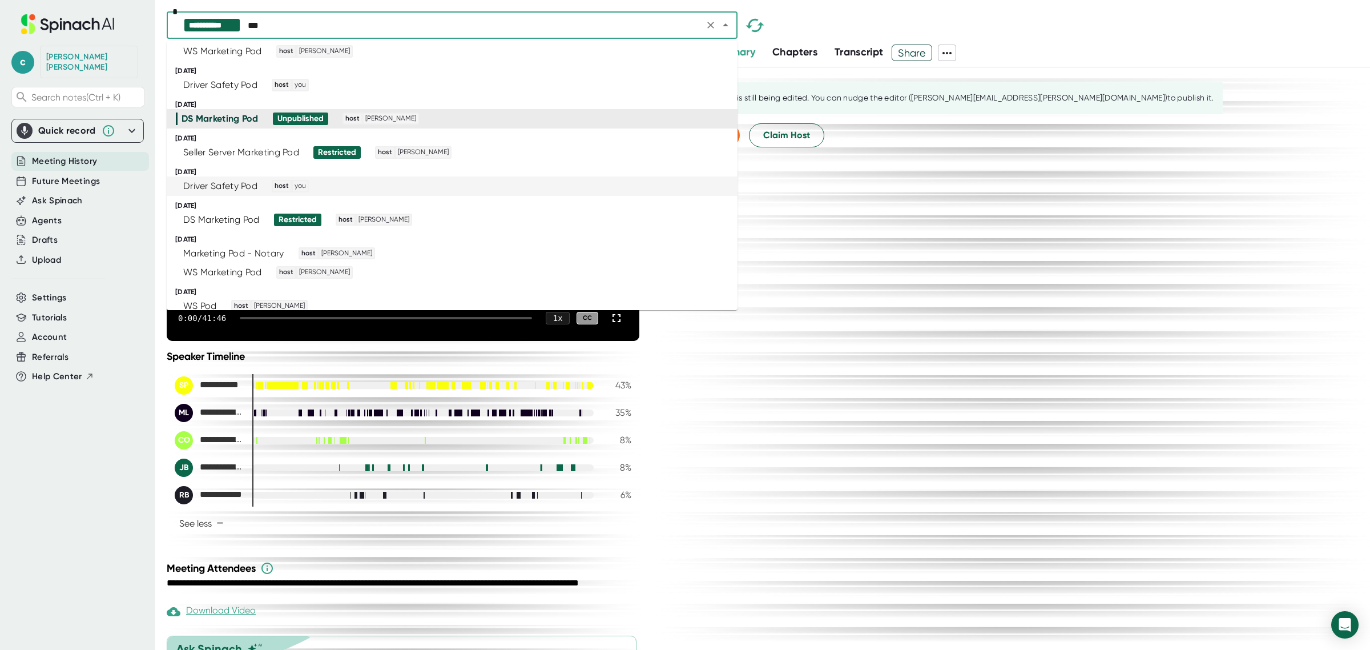
click at [237, 183] on div "Driver Safety Pod" at bounding box center [220, 185] width 74 height 11
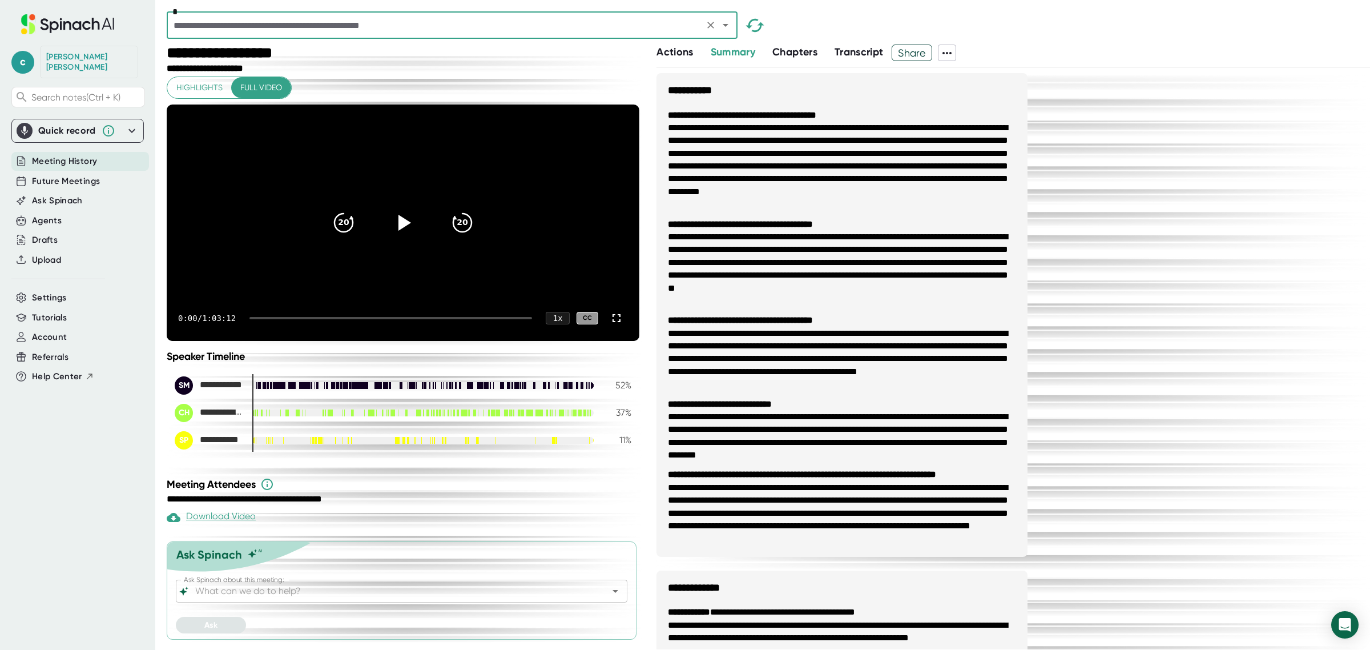
click at [301, 18] on input "text" at bounding box center [435, 25] width 530 height 16
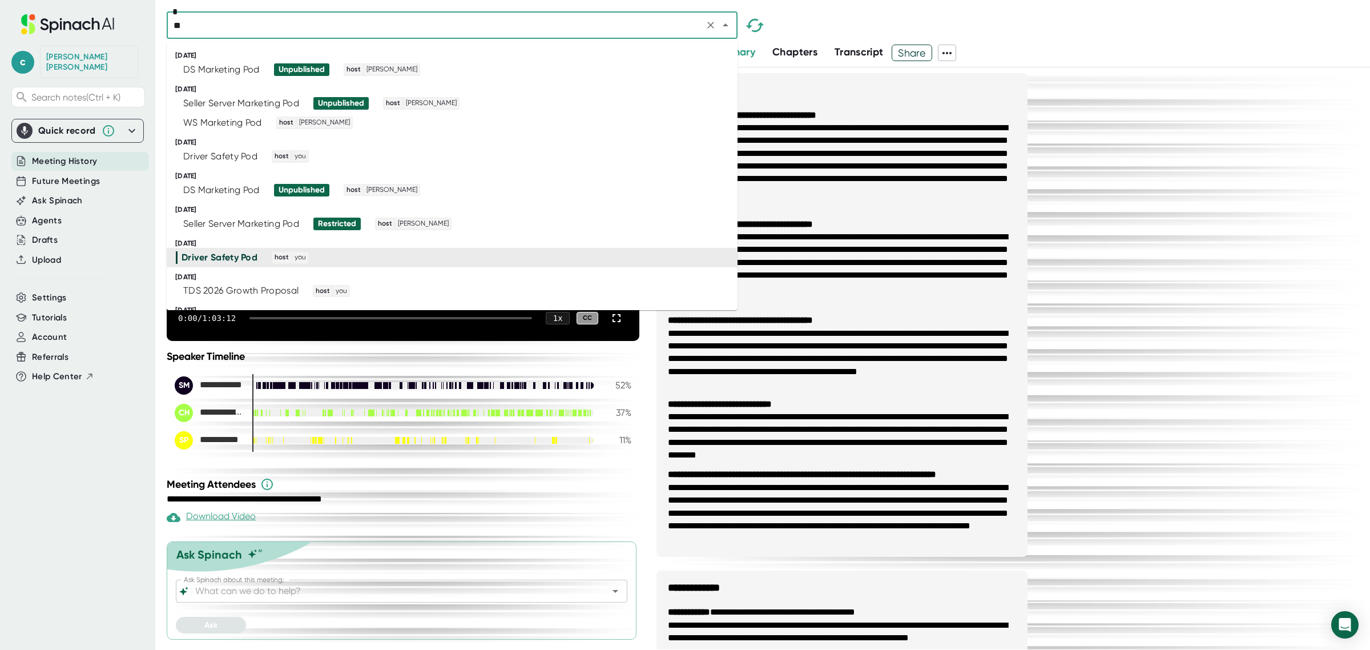
type input "***"
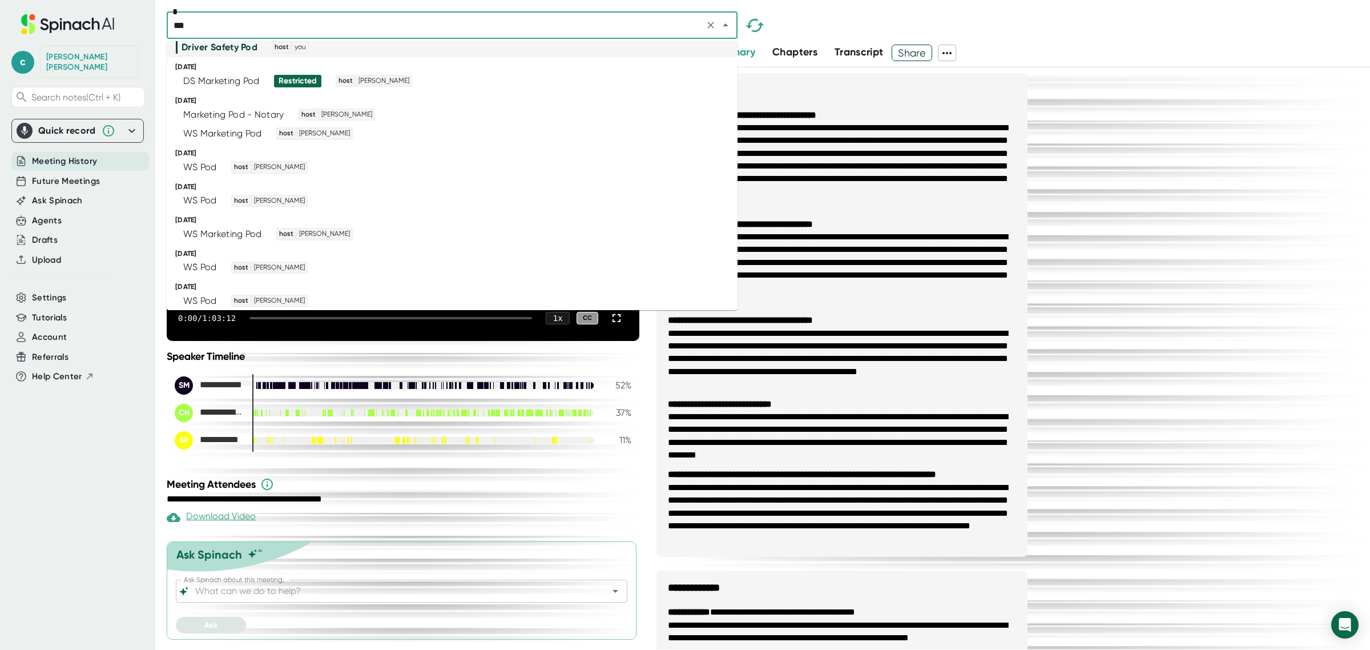
scroll to position [214, 0]
click at [238, 230] on div "WS Marketing Pod" at bounding box center [222, 229] width 79 height 11
